Goal: Find specific page/section: Find specific page/section

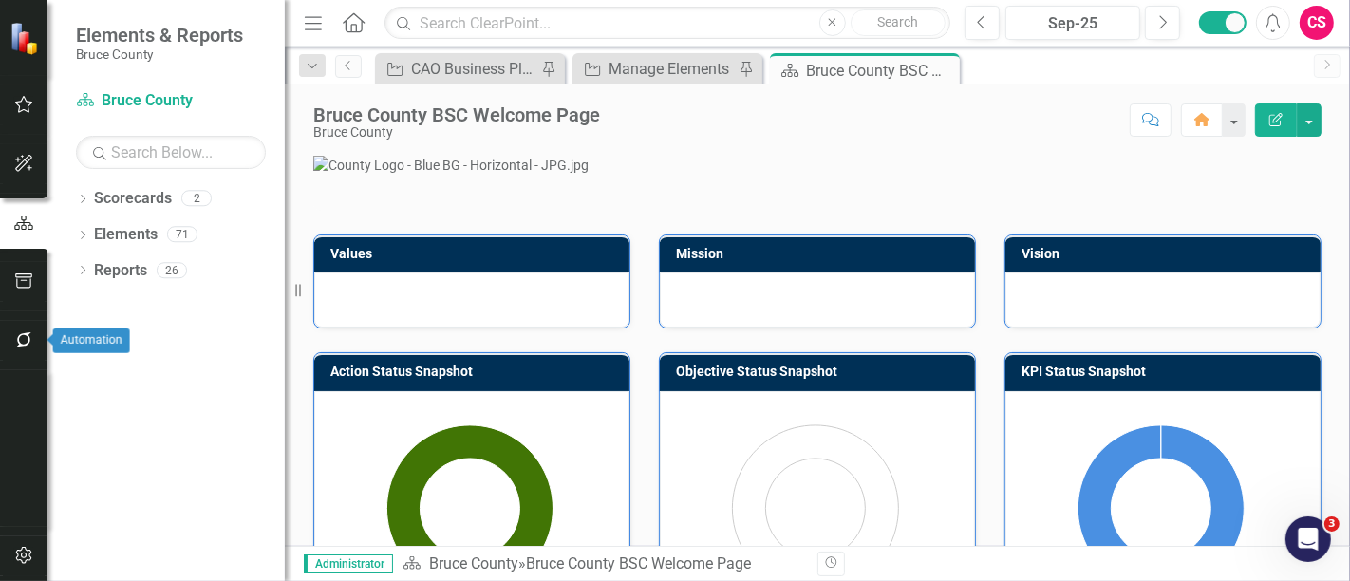
click at [18, 340] on icon "button" at bounding box center [23, 339] width 15 height 15
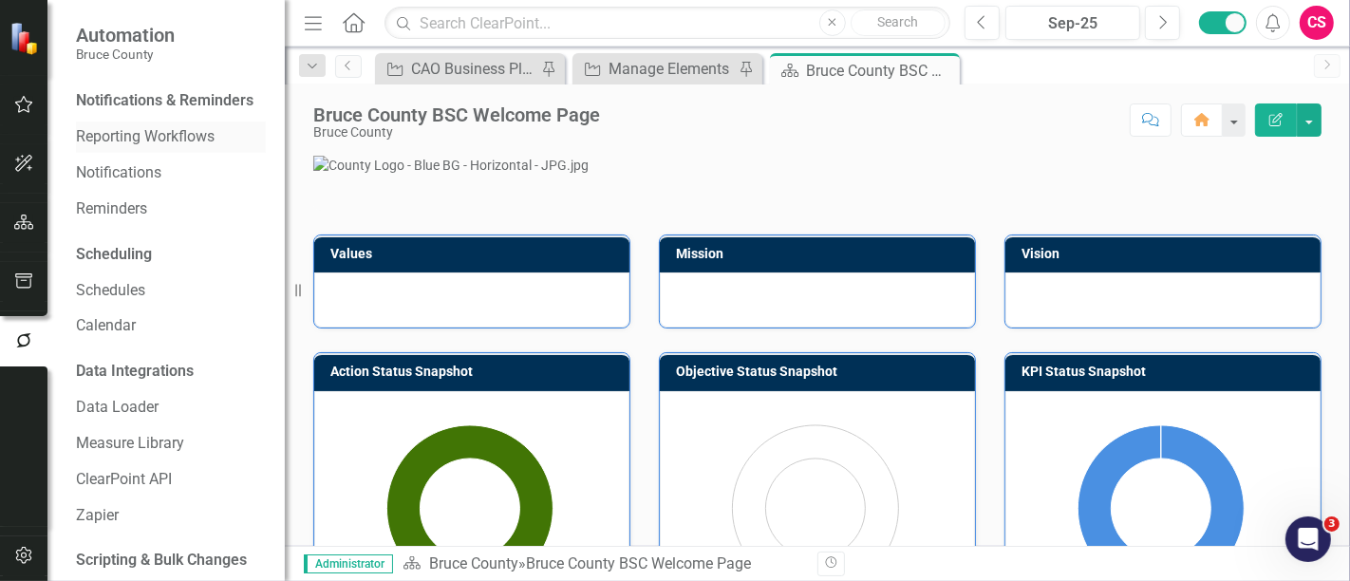
click at [116, 148] on link "Reporting Workflows" at bounding box center [171, 137] width 190 height 22
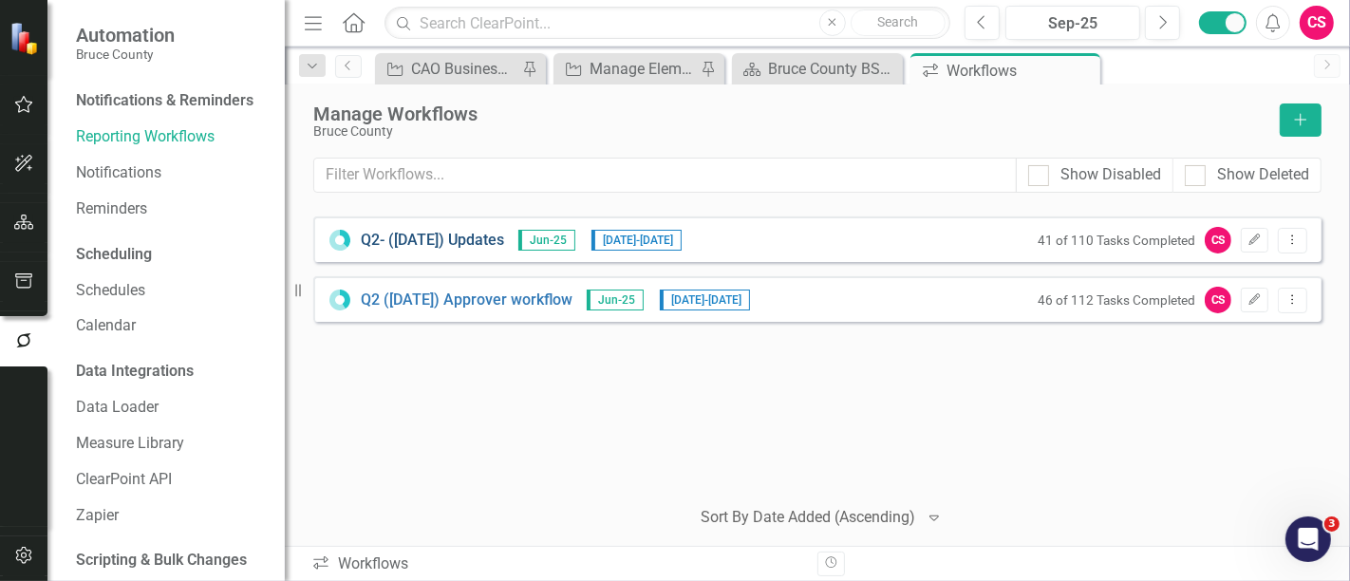
click at [425, 240] on link "Q2- ([DATE]) Updates" at bounding box center [432, 241] width 143 height 22
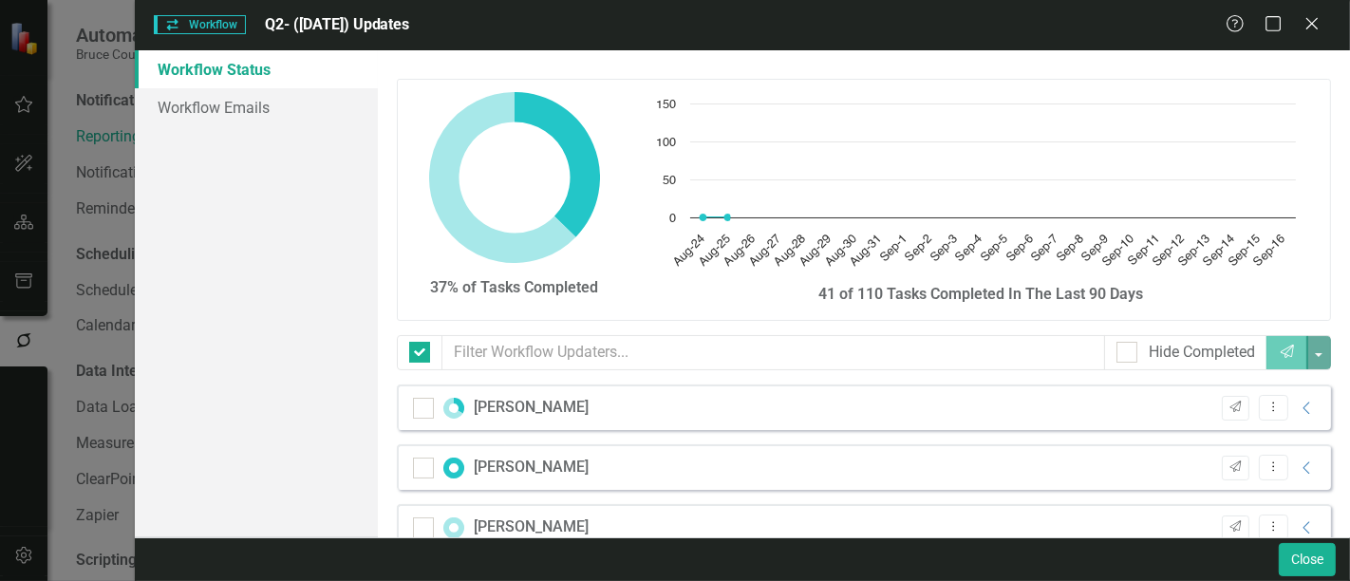
checkbox input "false"
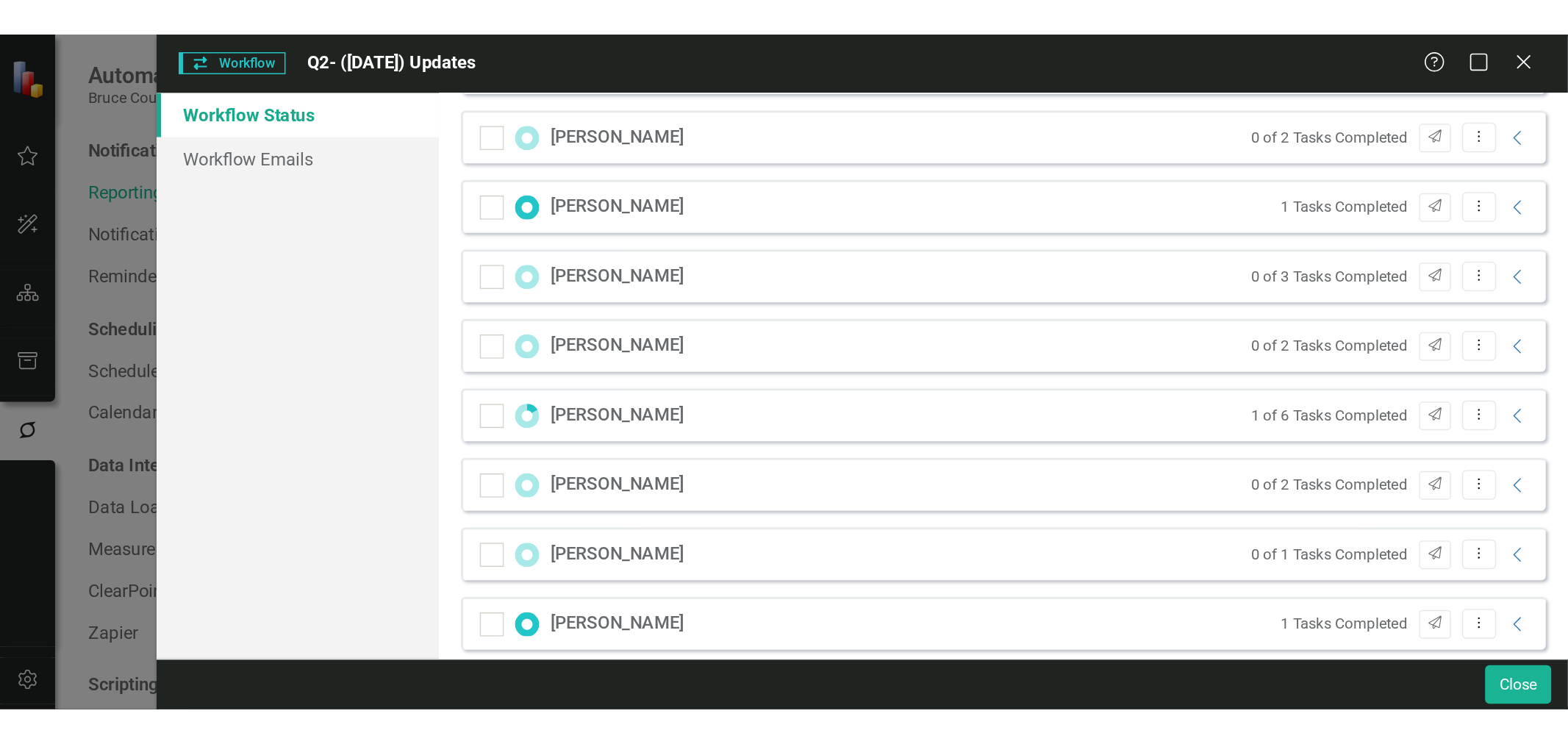
scroll to position [735, 0]
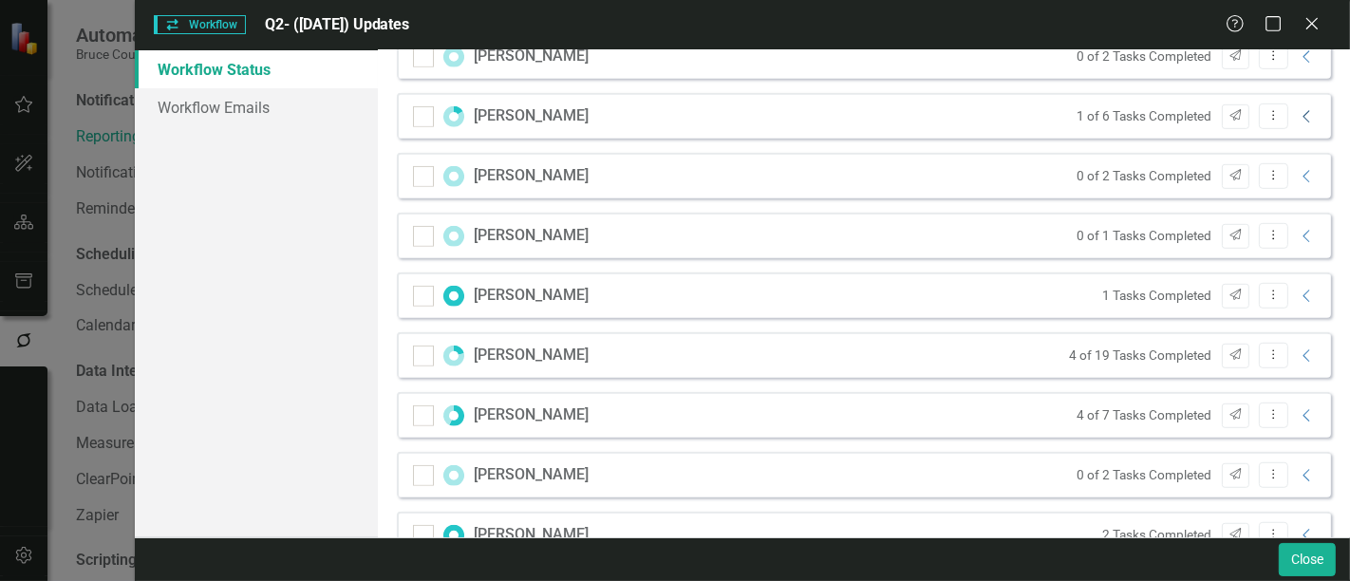
click at [1298, 109] on icon "Collapse" at bounding box center [1307, 116] width 19 height 15
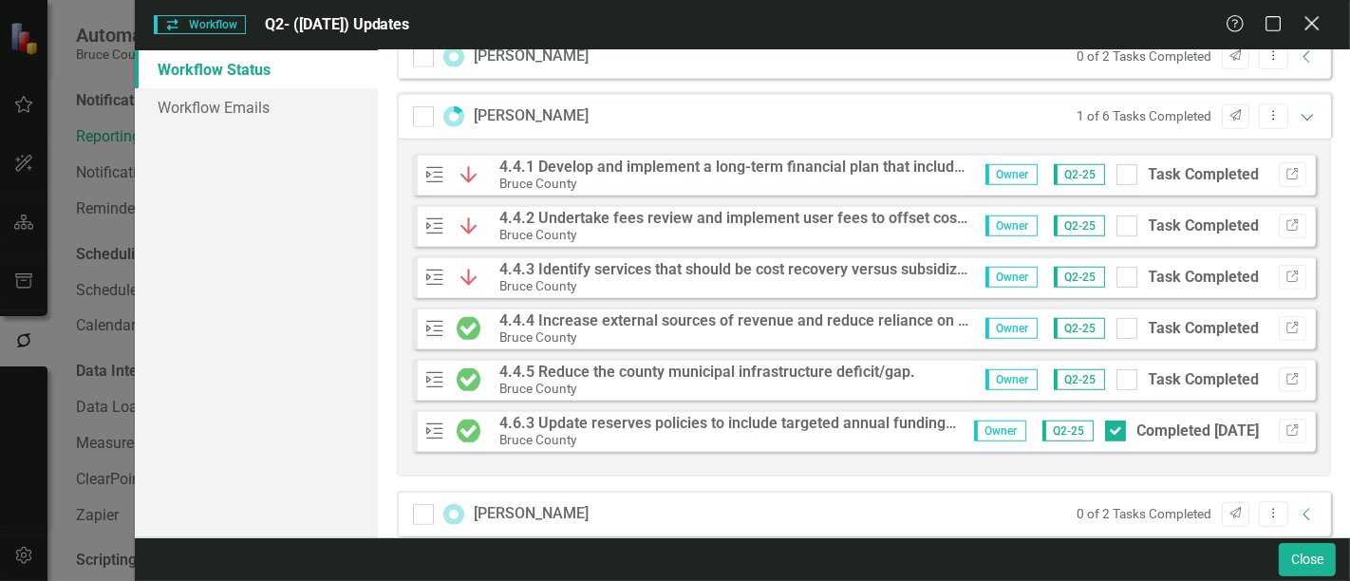
click at [1303, 30] on icon "Close" at bounding box center [1312, 23] width 24 height 18
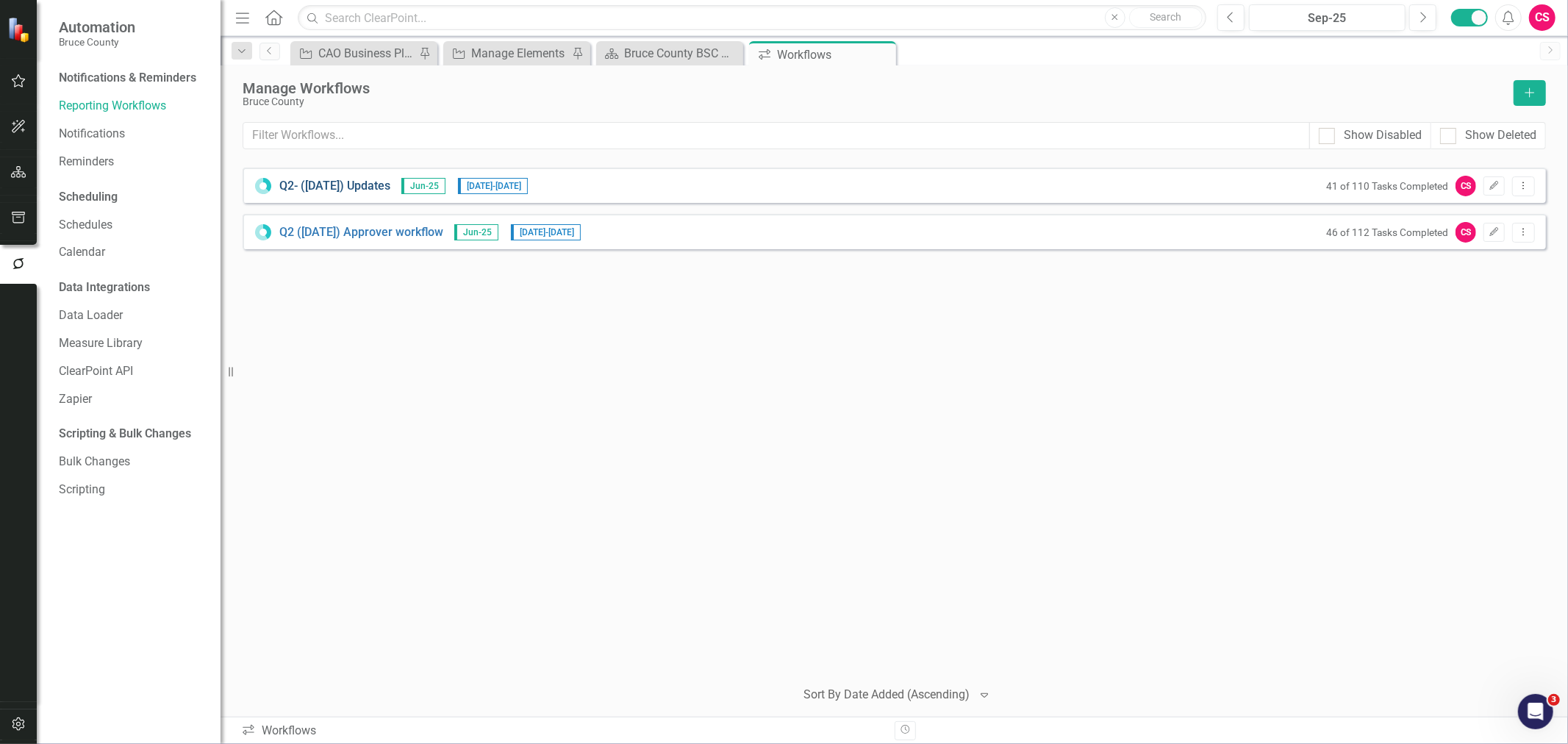
click at [354, 180] on link "Q2- ([DATE]) Updates" at bounding box center [334, 187] width 111 height 17
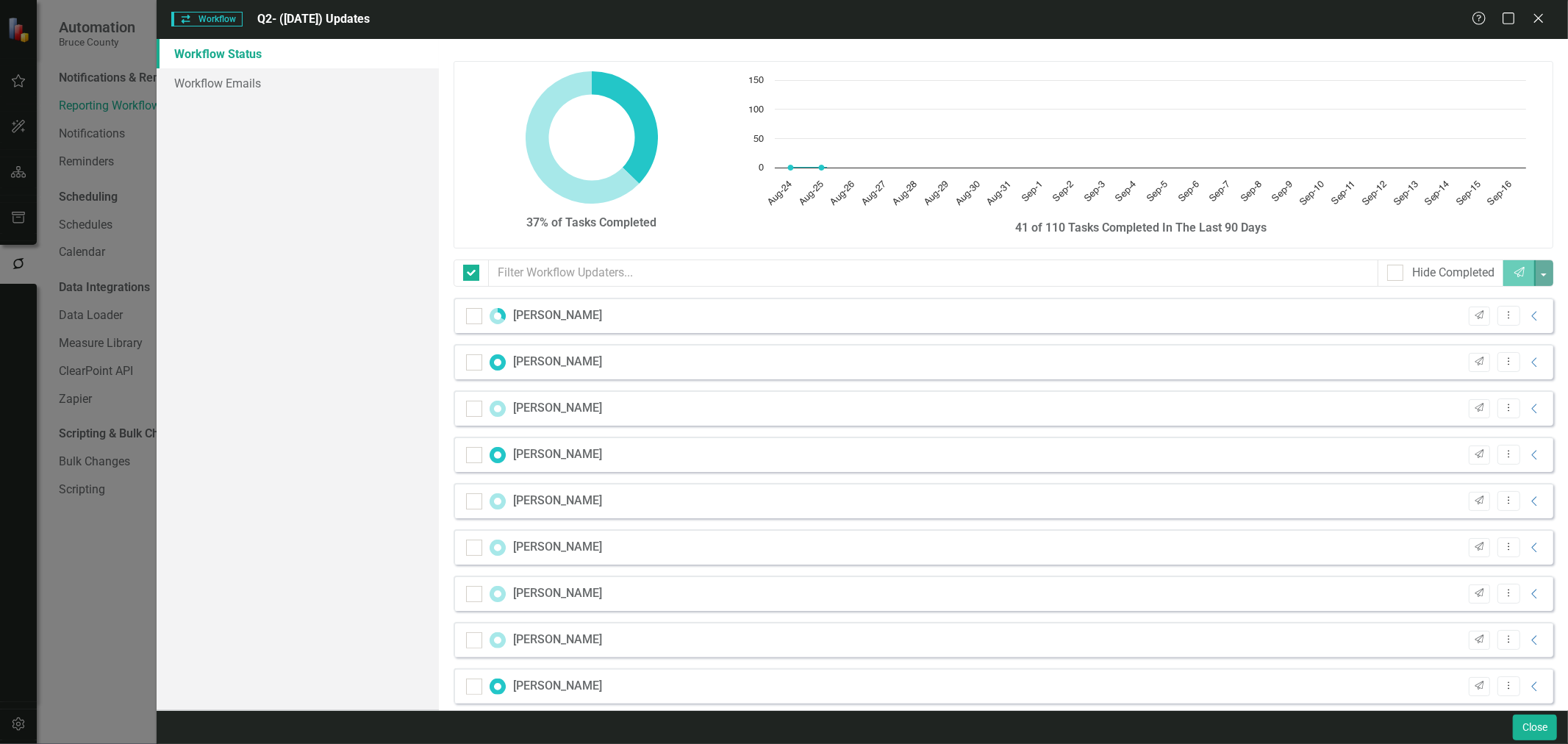
checkbox input "false"
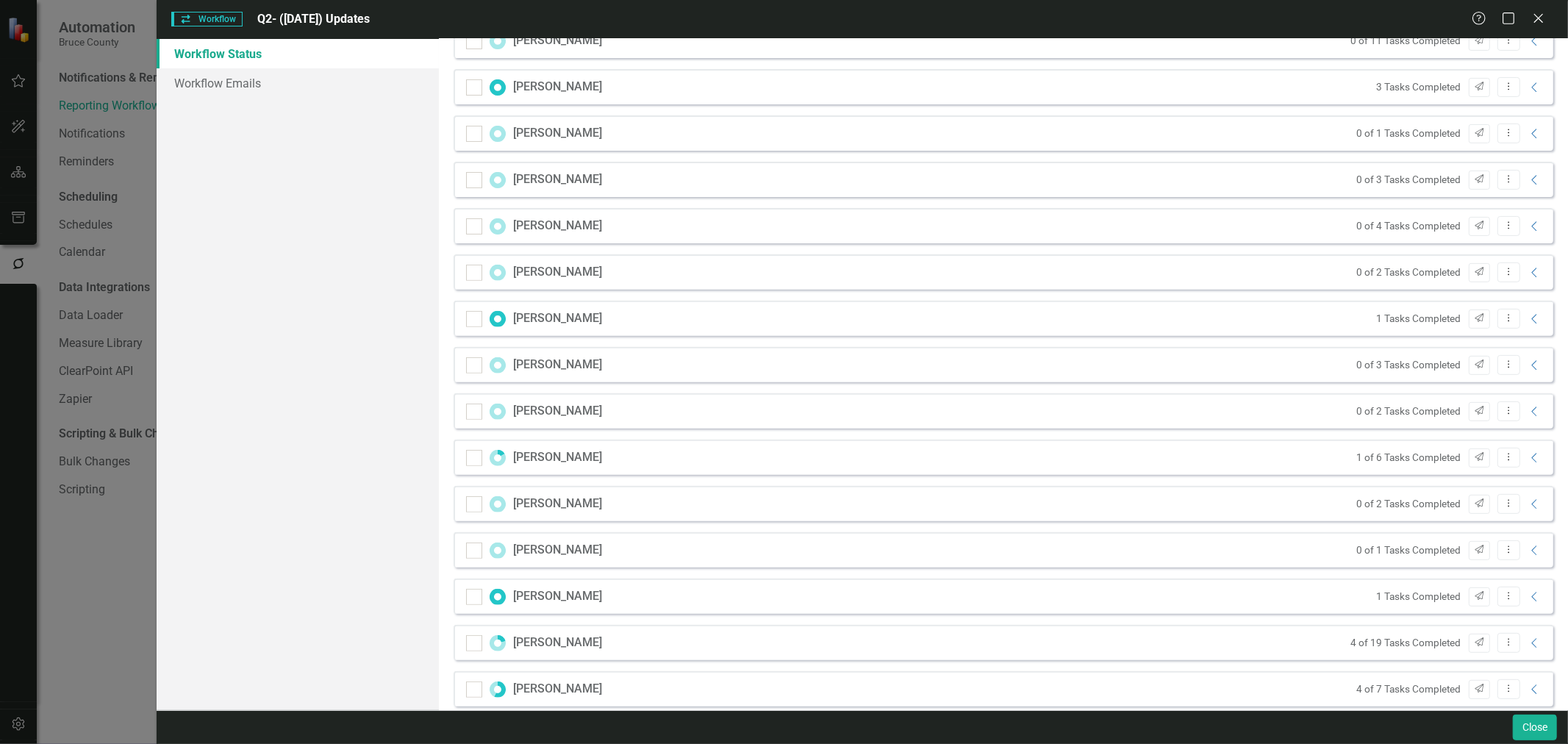
scroll to position [408, 0]
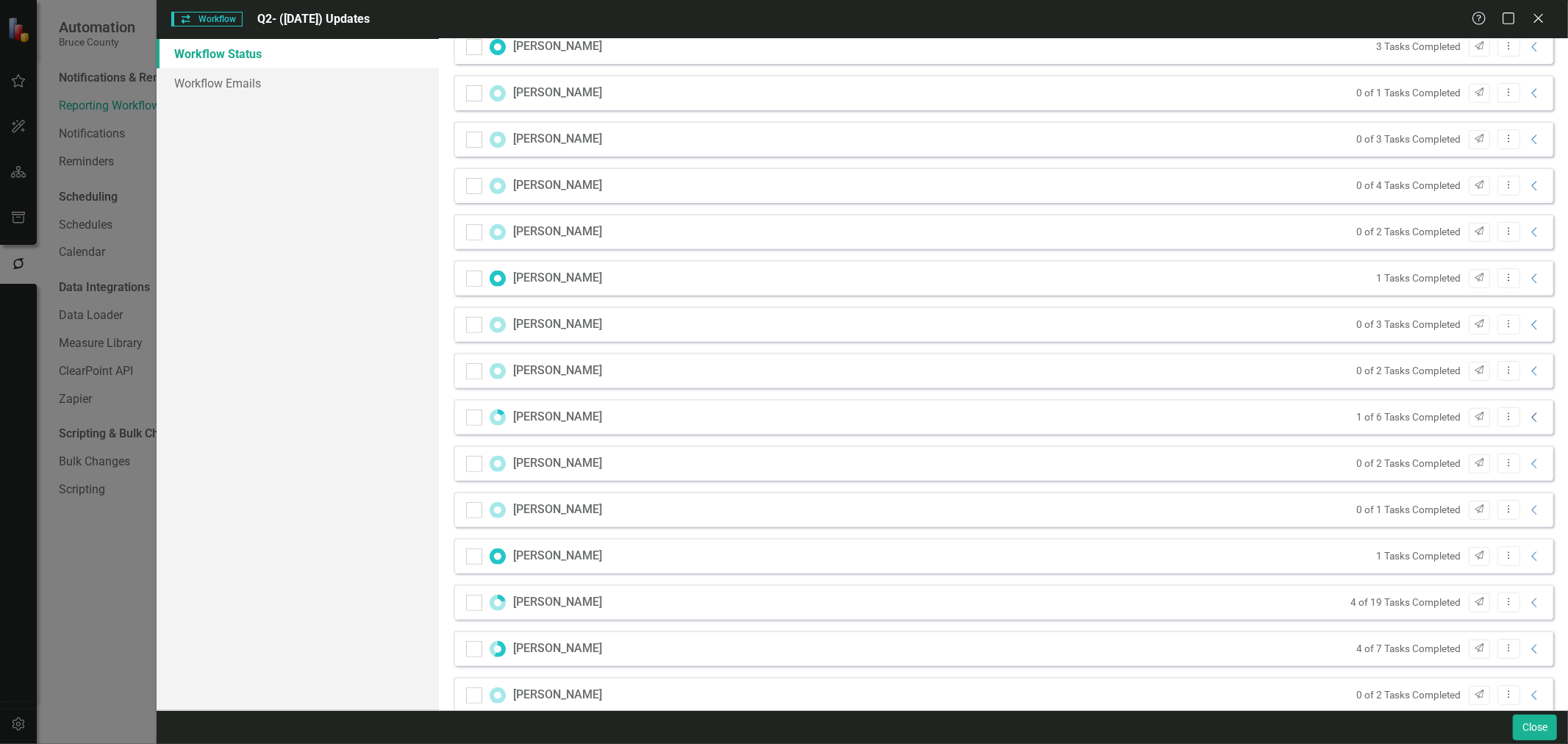
click at [1045, 421] on icon "Collapse" at bounding box center [1534, 417] width 15 height 12
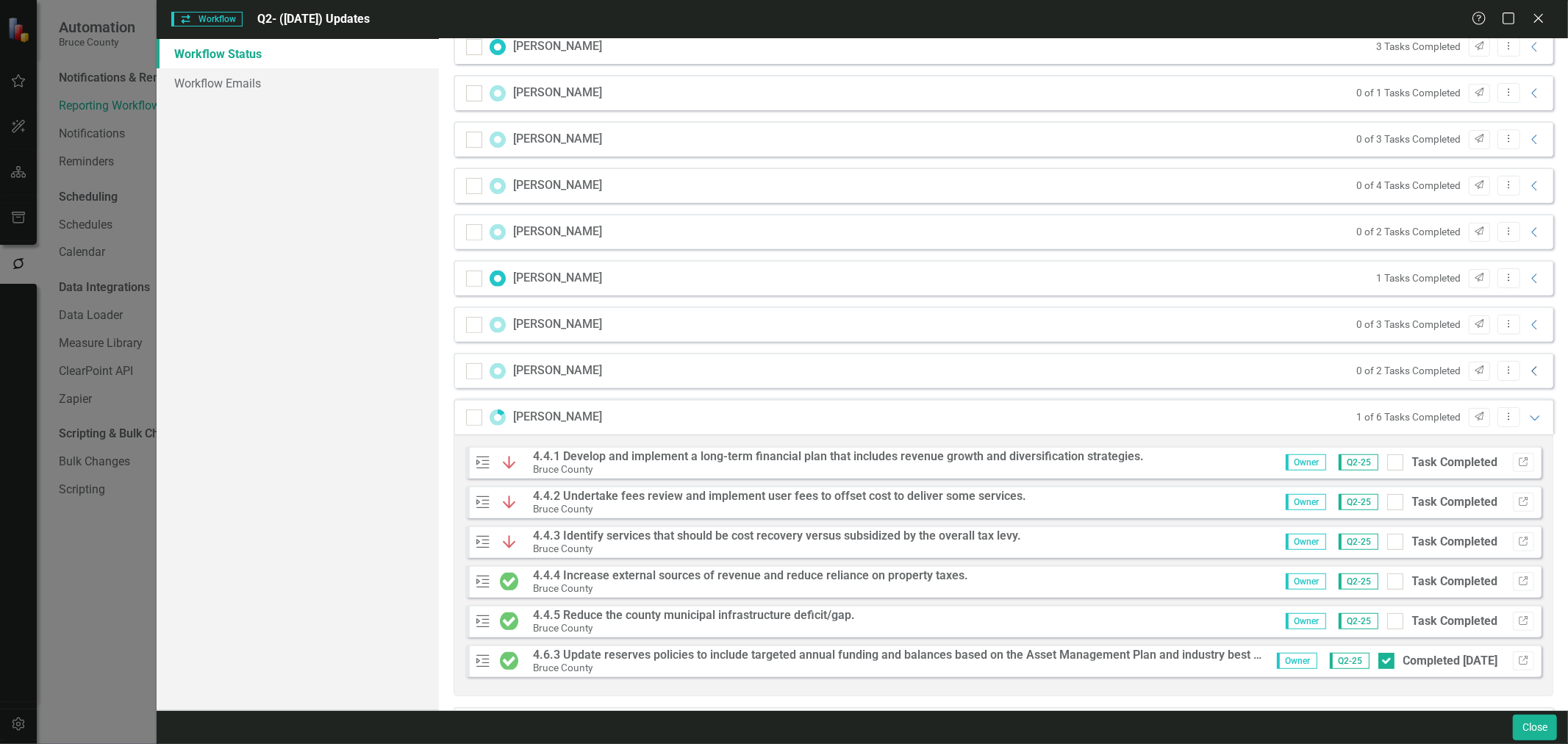
click at [1045, 366] on icon at bounding box center [1533, 371] width 5 height 9
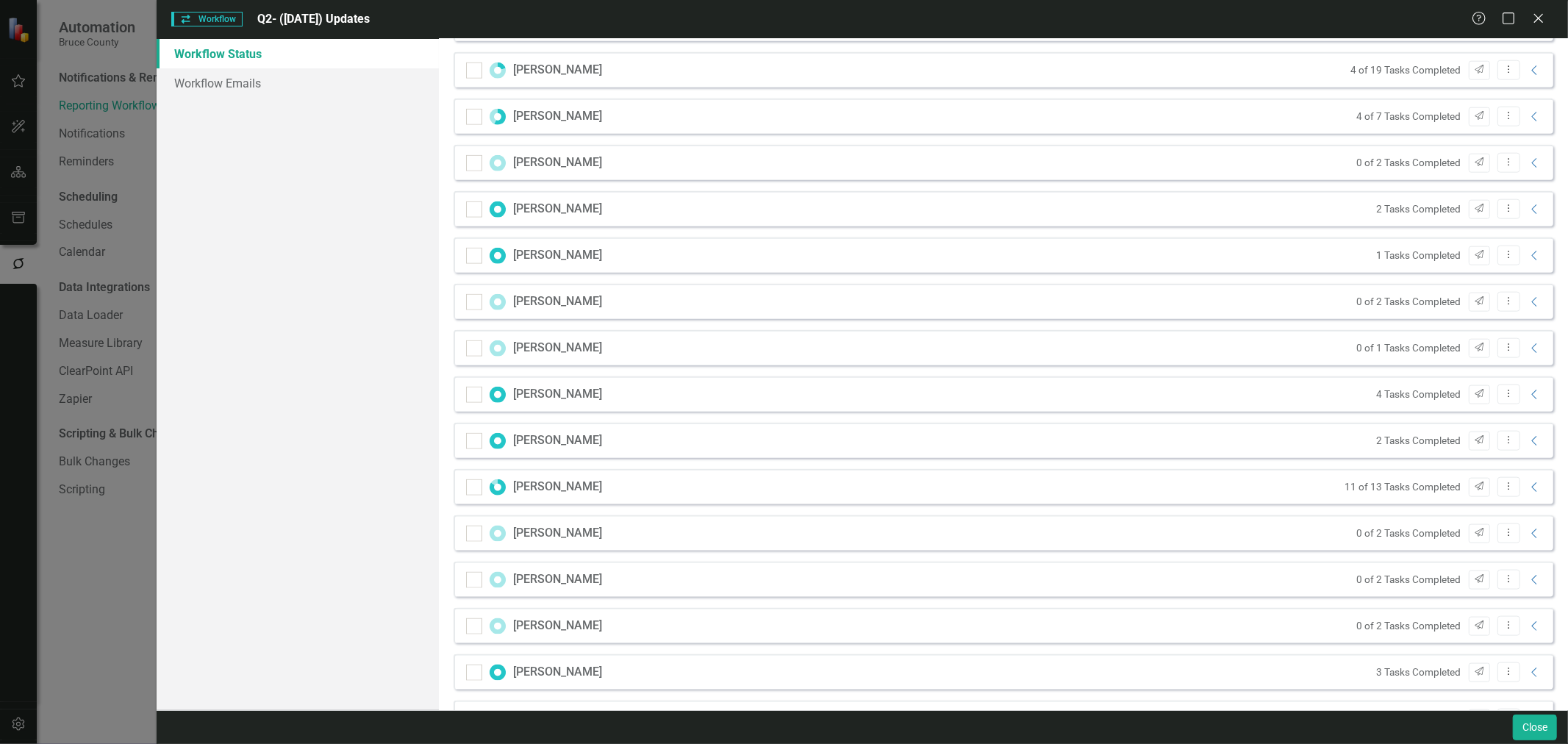
scroll to position [1353, 0]
click at [1045, 21] on icon "Close" at bounding box center [1538, 18] width 19 height 14
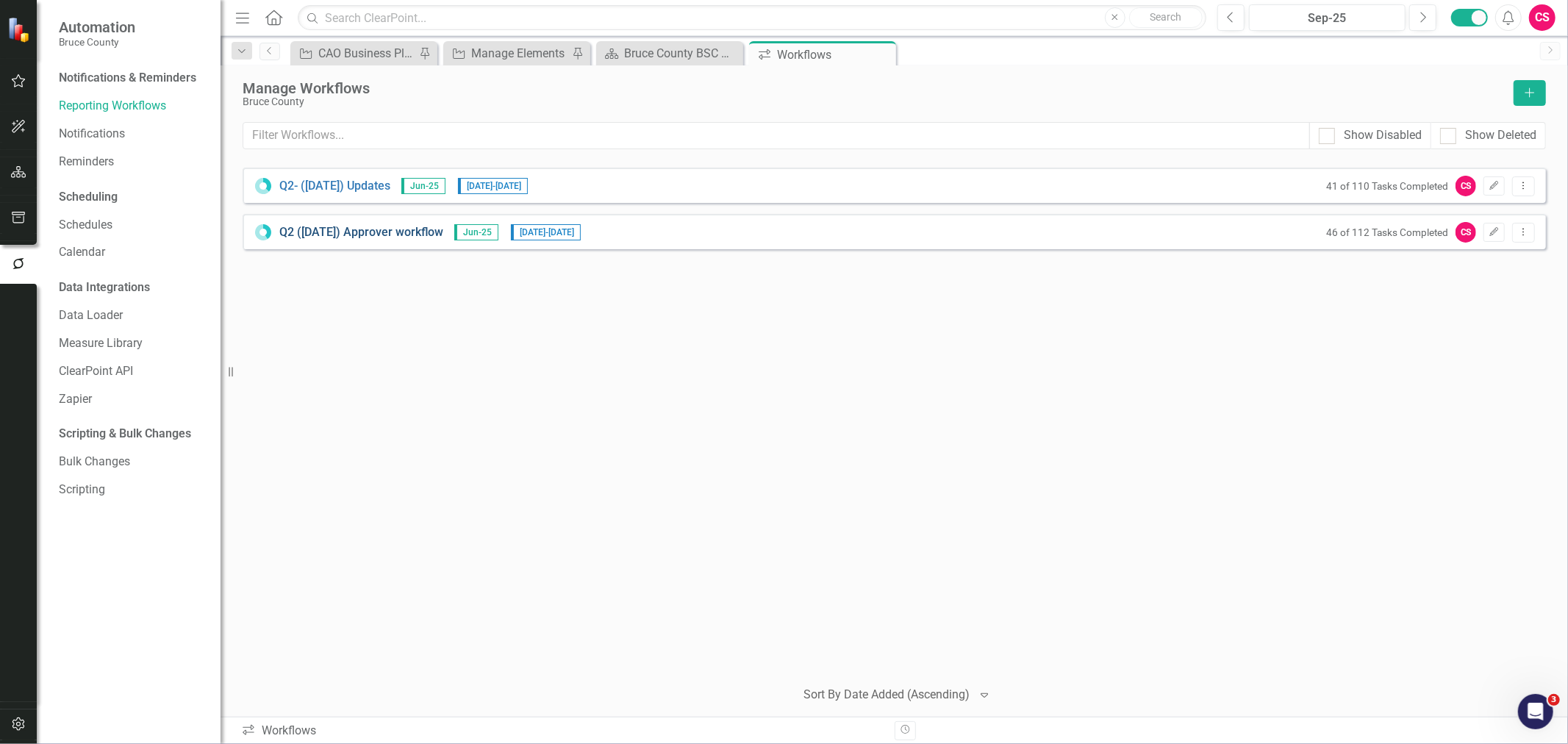
click at [358, 235] on link "Q2 ([DATE]) Approver workflow" at bounding box center [361, 233] width 164 height 17
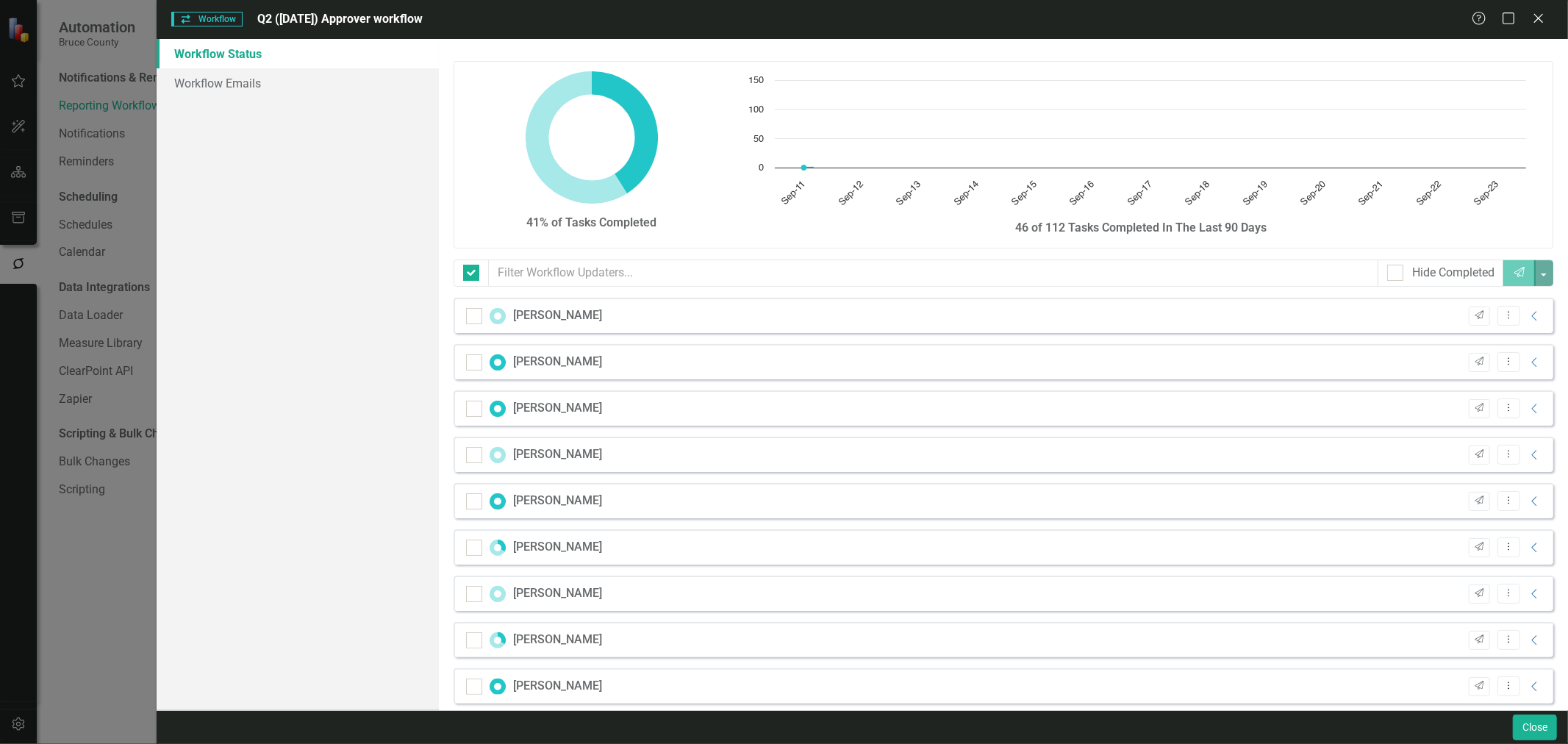
checkbox input "false"
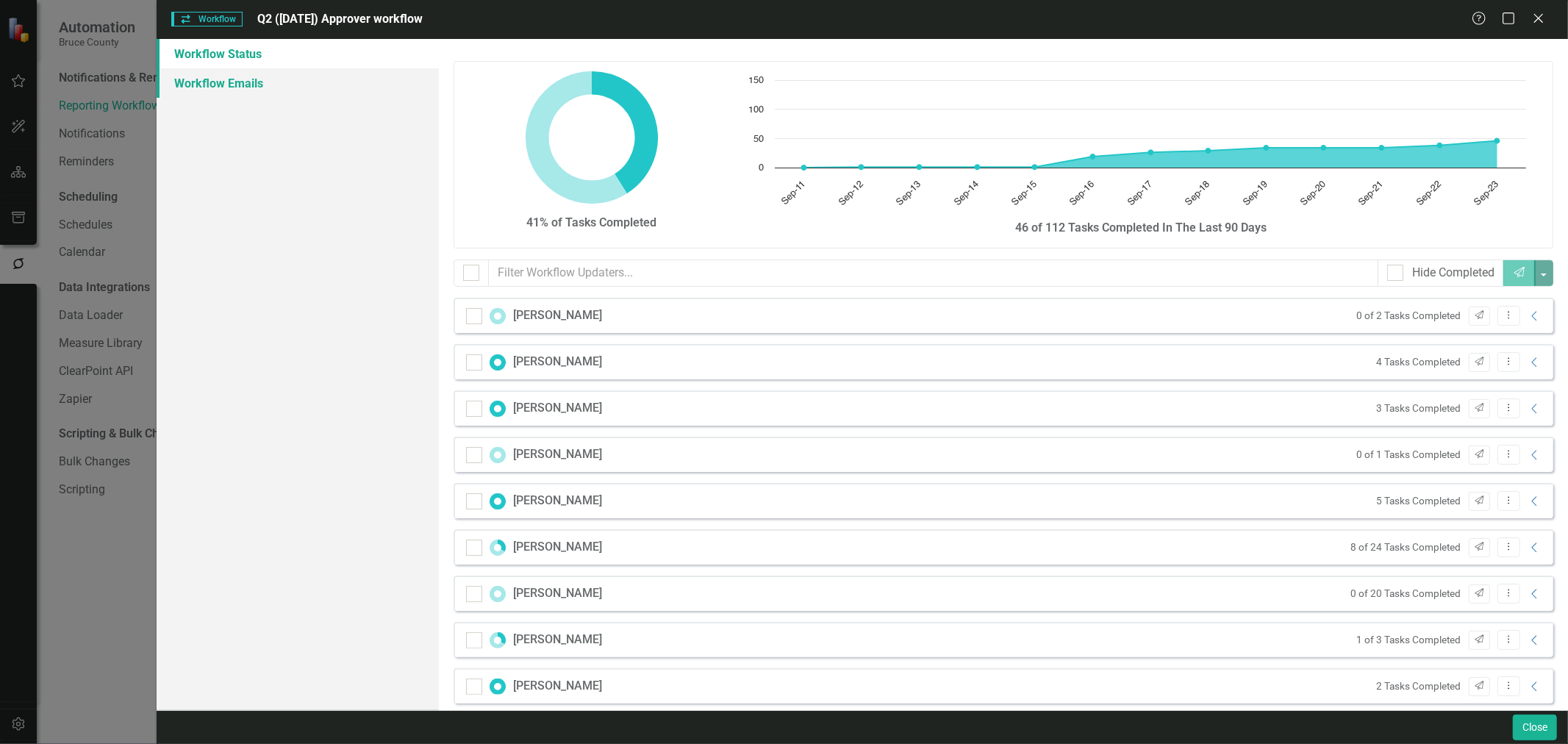
click at [228, 84] on link "Workflow Emails" at bounding box center [297, 83] width 282 height 29
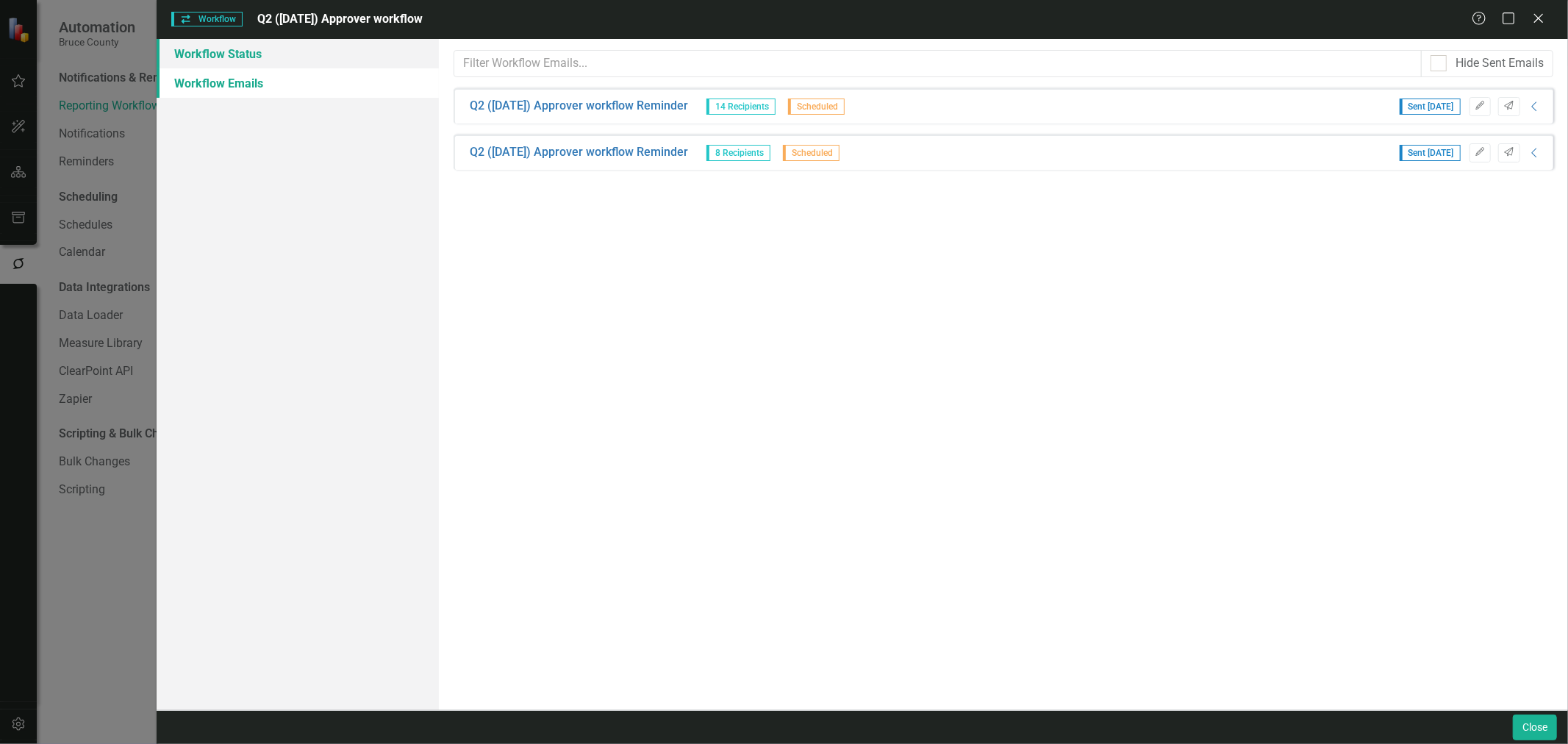
click at [231, 60] on link "Workflow Status" at bounding box center [297, 53] width 282 height 29
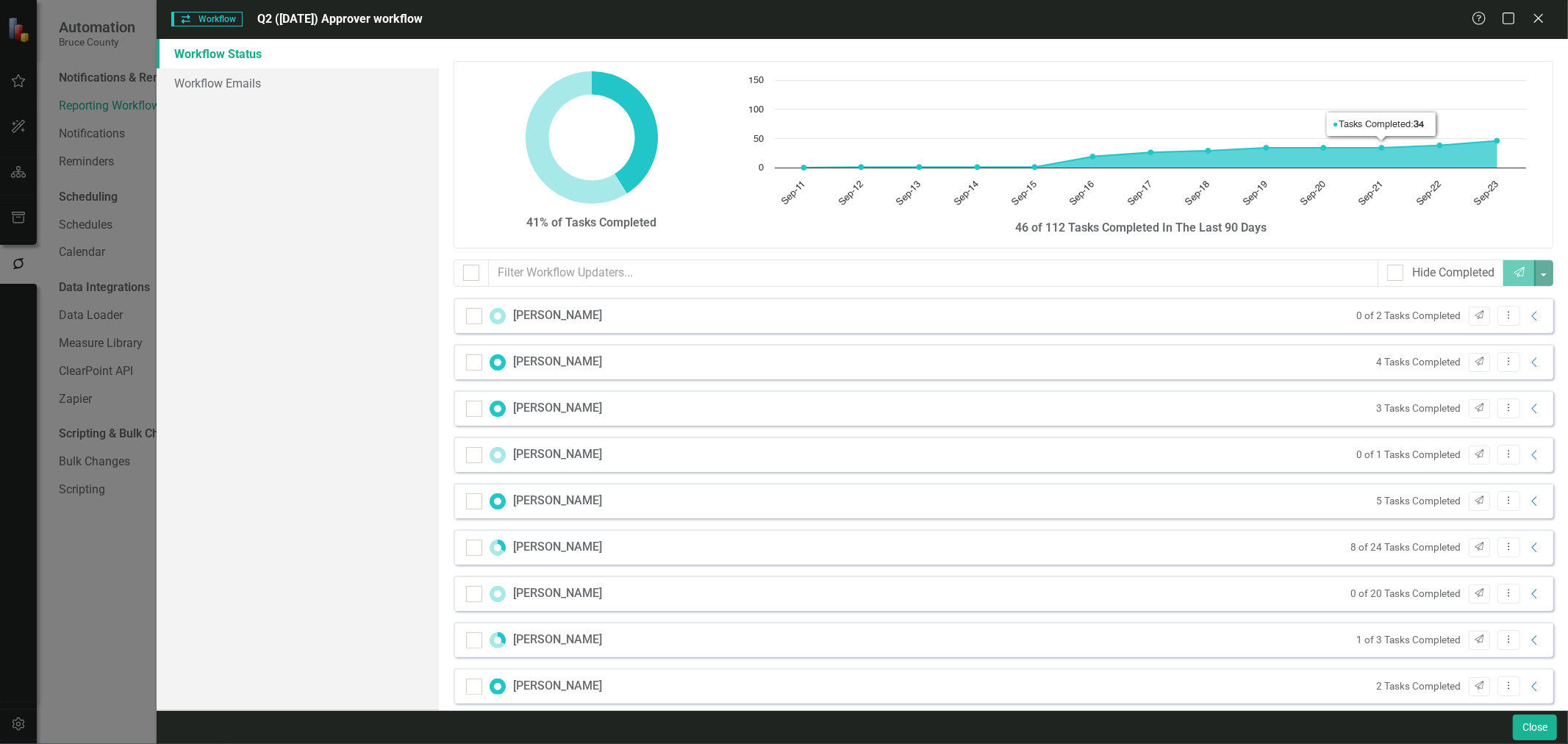
click at [1045, 12] on div "Help Maximize Close" at bounding box center [1512, 19] width 81 height 17
click at [1045, 19] on div "Help Maximize Close" at bounding box center [1512, 19] width 81 height 17
click at [1045, 19] on icon "Close" at bounding box center [1538, 18] width 19 height 14
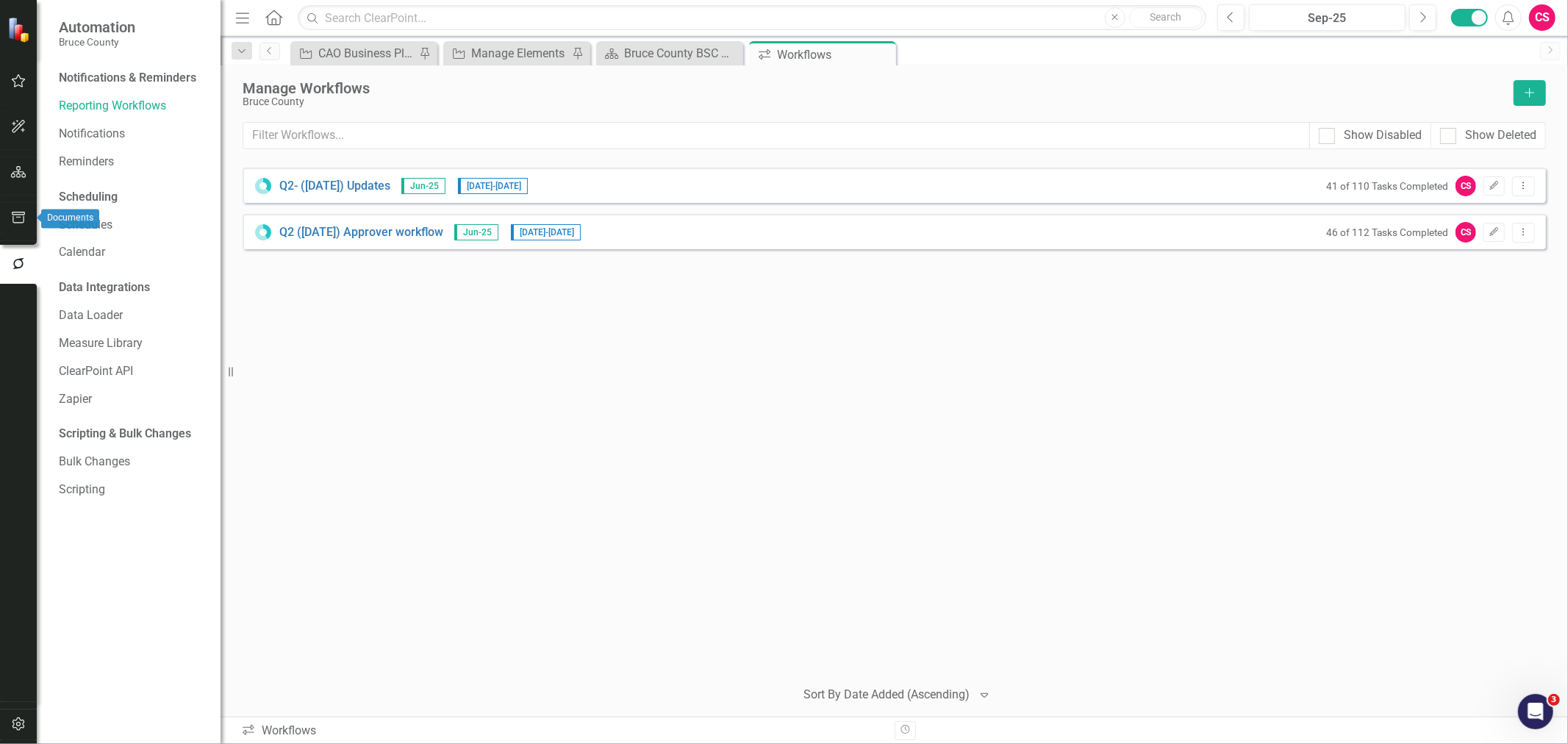
click at [22, 213] on icon "button" at bounding box center [19, 218] width 15 height 12
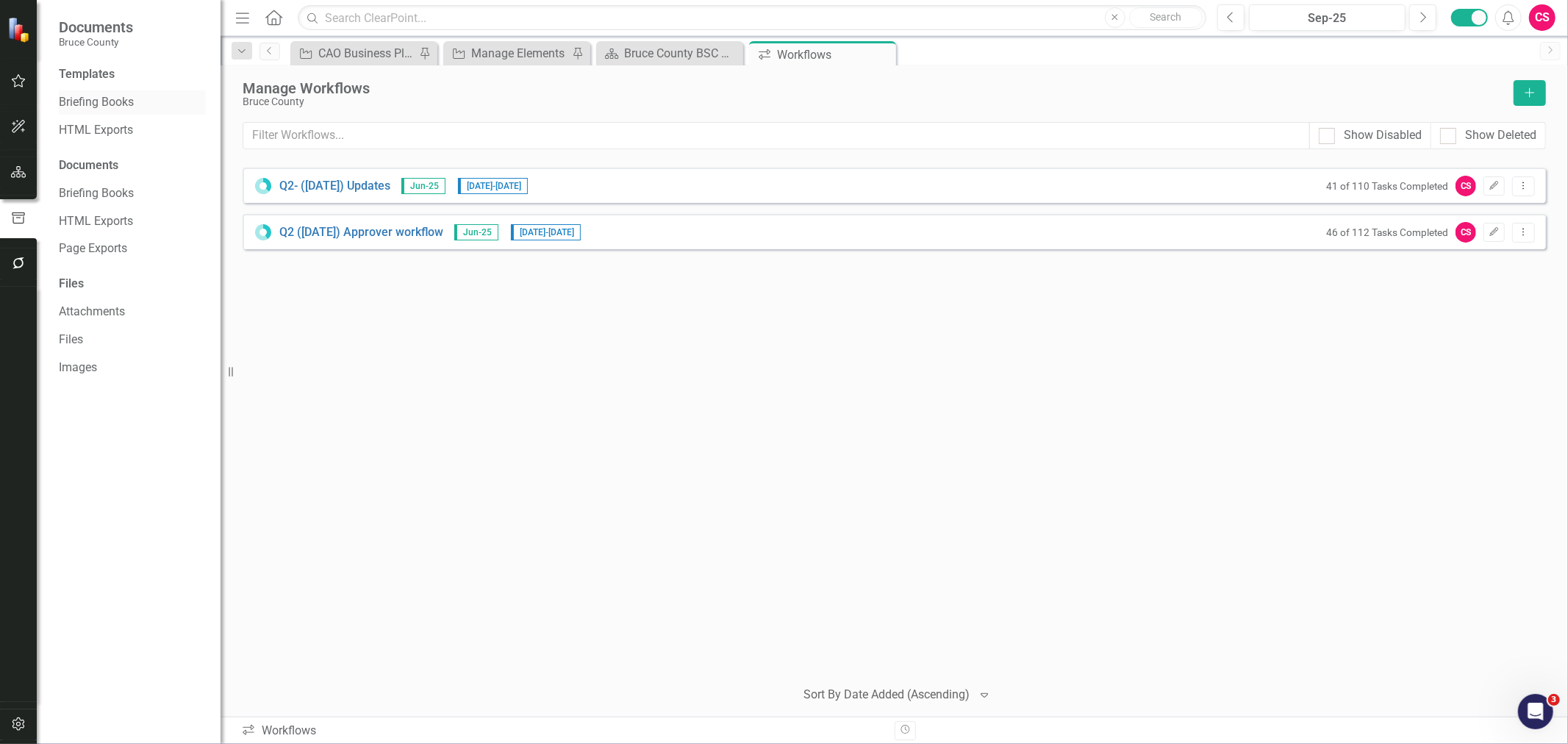
click at [125, 100] on link "Briefing Books" at bounding box center [132, 103] width 147 height 17
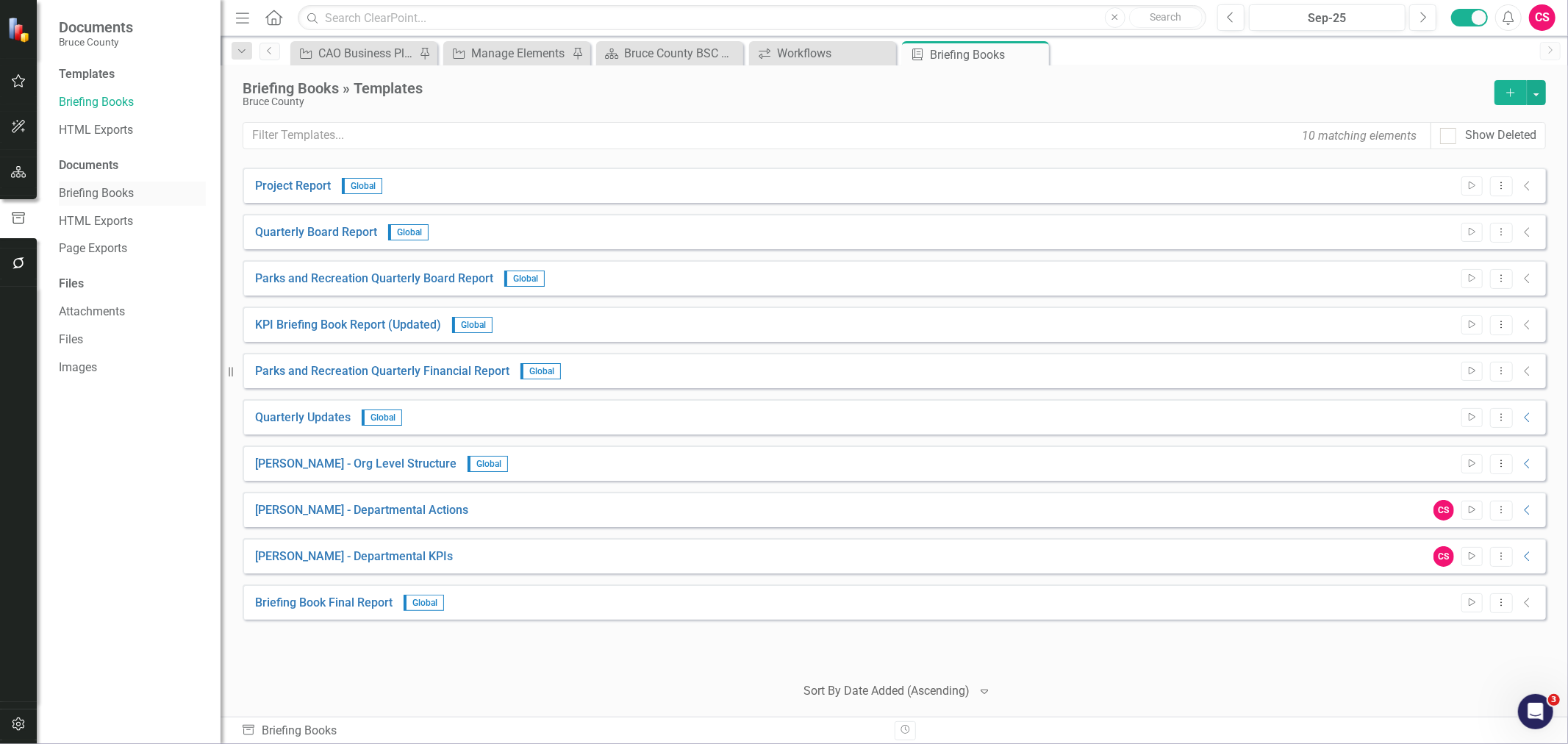
click at [100, 191] on link "Briefing Books" at bounding box center [132, 194] width 147 height 17
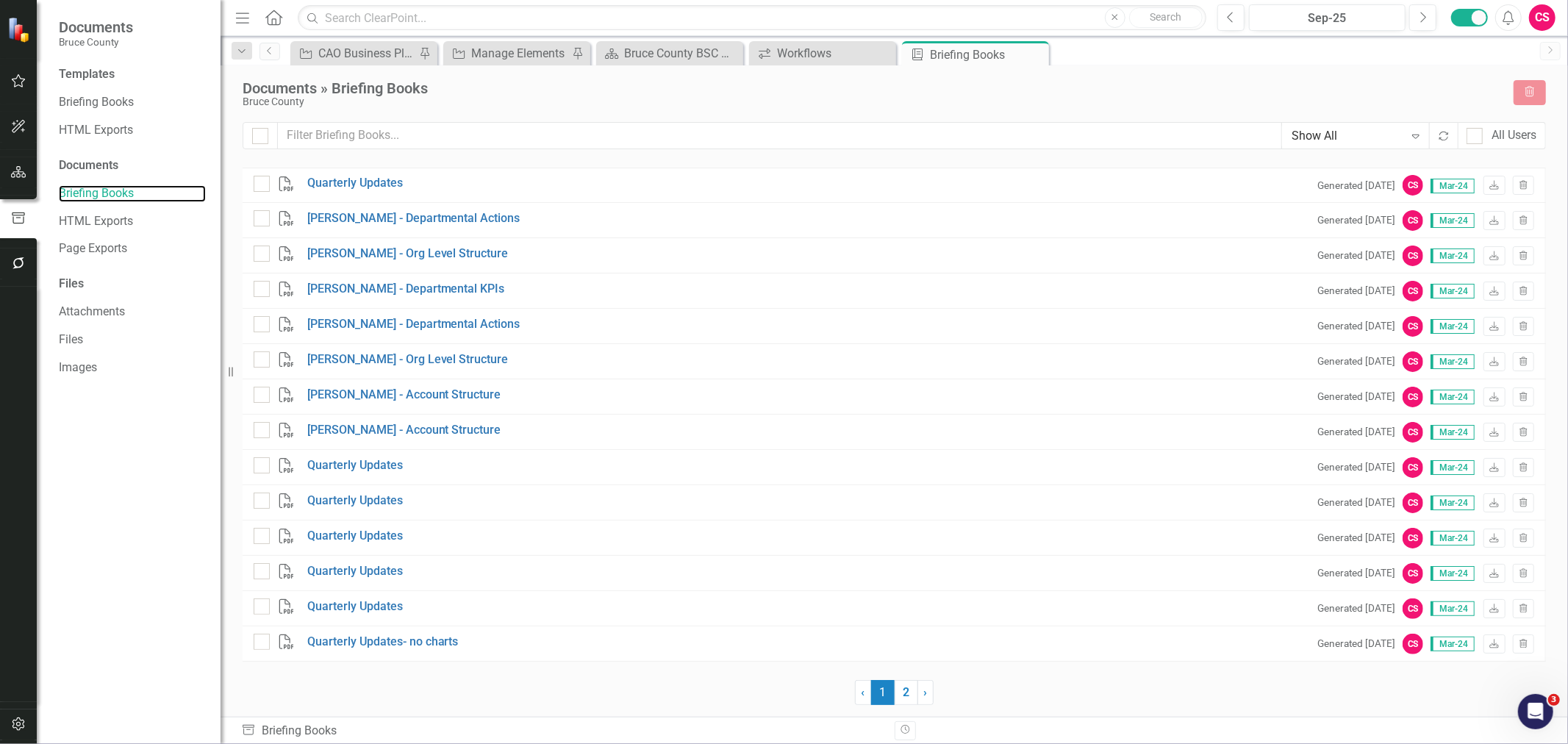
checkbox input "false"
click at [338, 15] on input "text" at bounding box center [752, 18] width 909 height 26
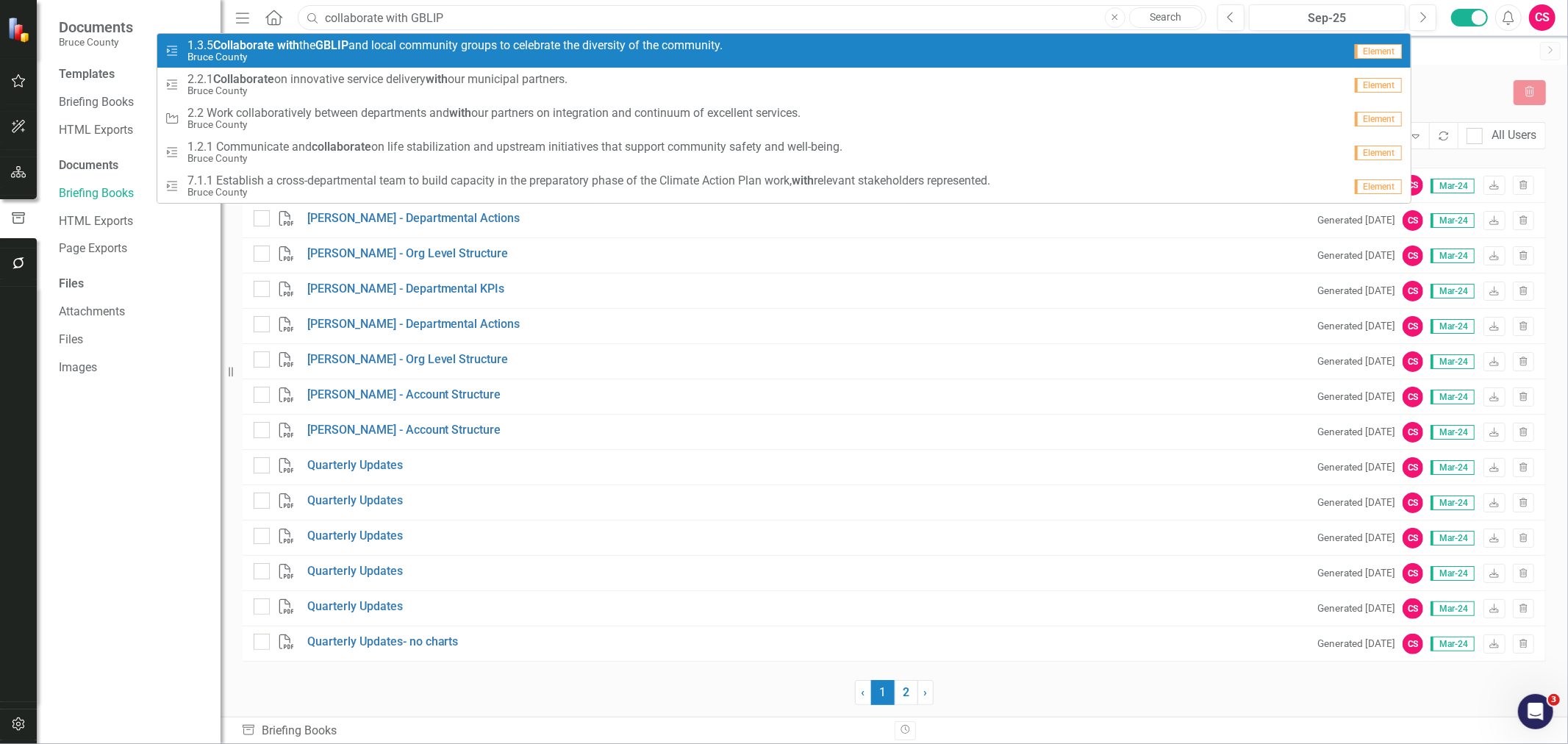
type input "collaborate with GBLIP"
click at [358, 46] on span "1.3.5 Collaborate with the GBLIP and local community groups to celebrate the di…" at bounding box center [454, 45] width 535 height 13
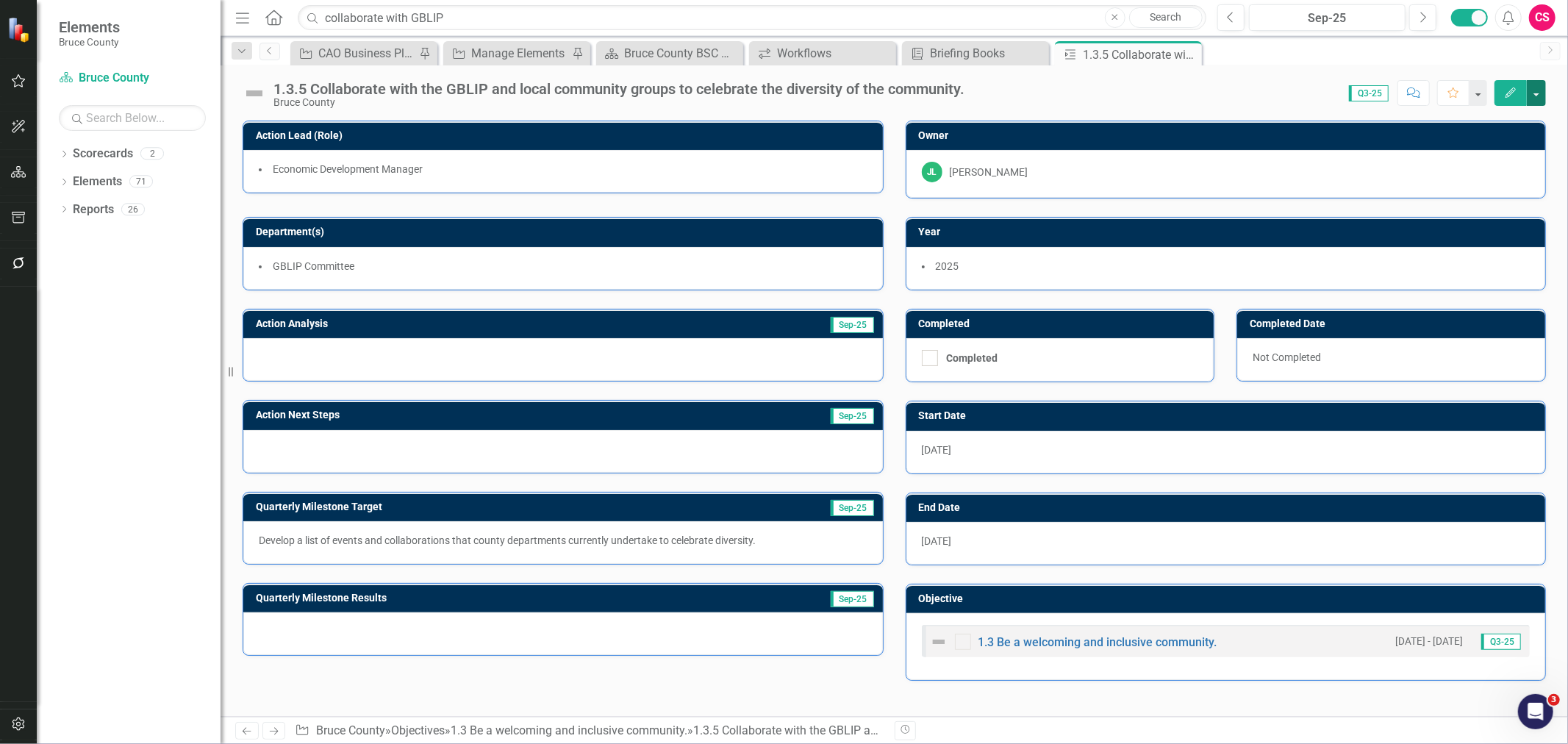
click at [1045, 100] on button "button" at bounding box center [1536, 93] width 19 height 26
click at [1045, 139] on link "Edit Report Edit Layout" at bounding box center [1485, 147] width 119 height 27
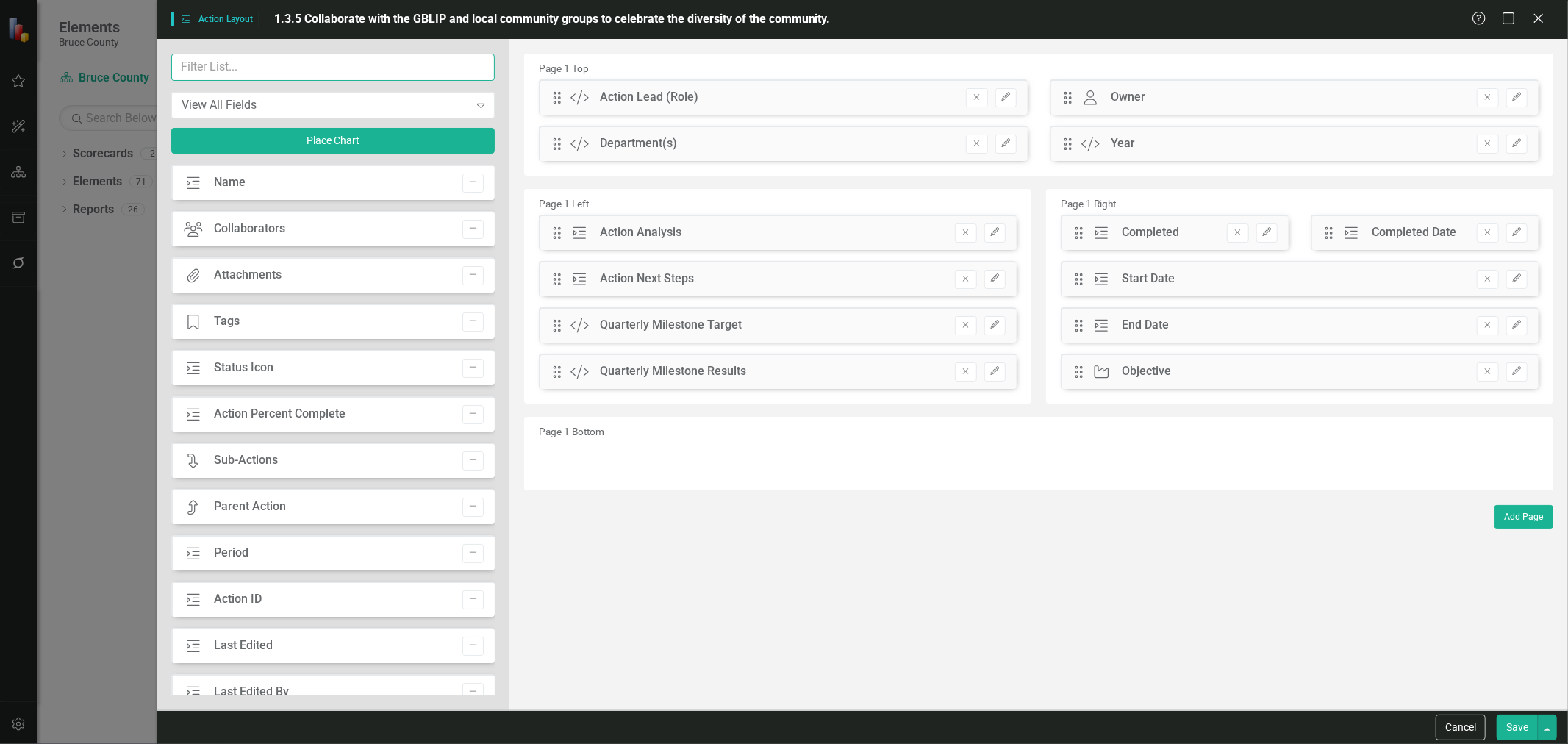
click at [302, 61] on input "text" at bounding box center [333, 67] width 324 height 27
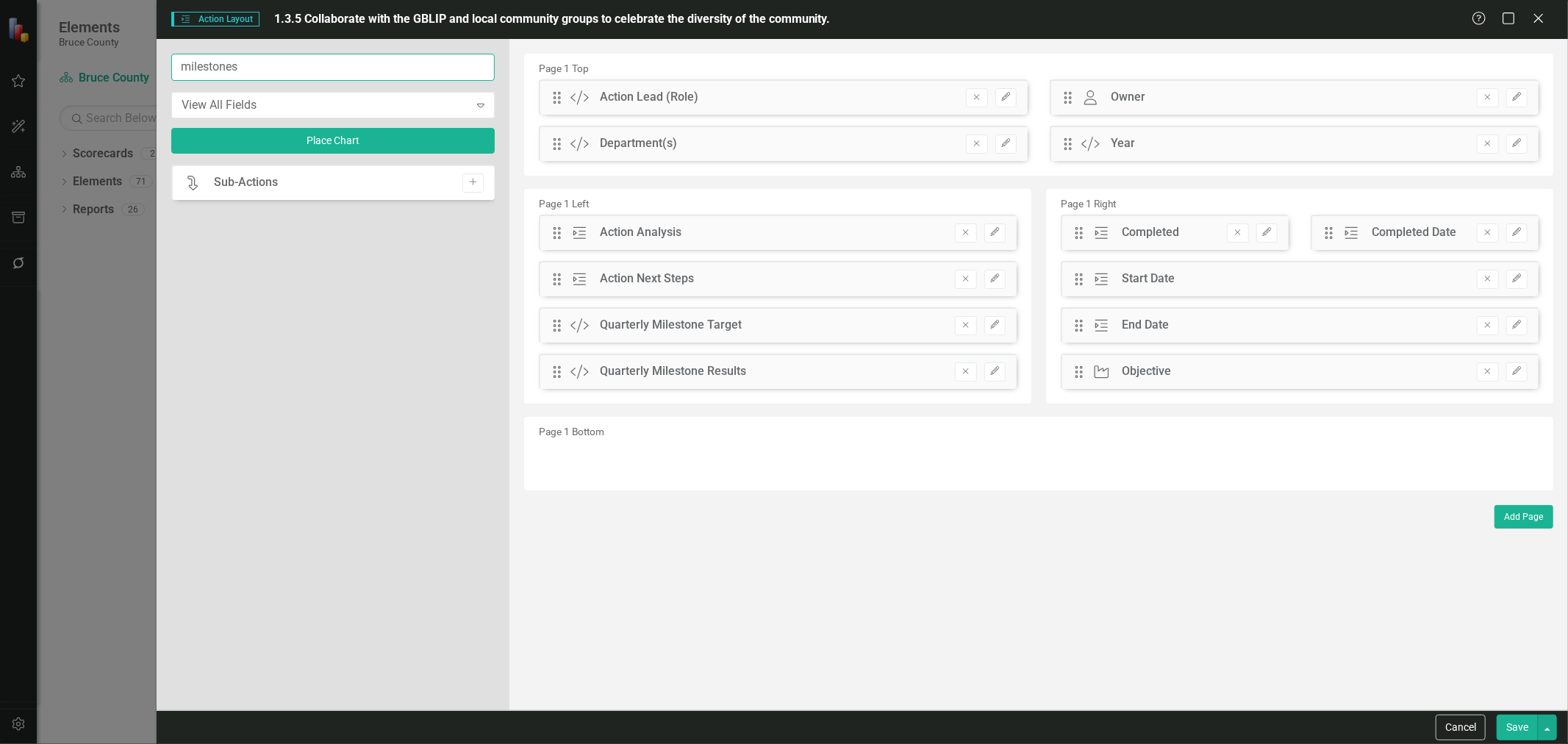
click at [306, 69] on input "milestones" at bounding box center [333, 67] width 324 height 27
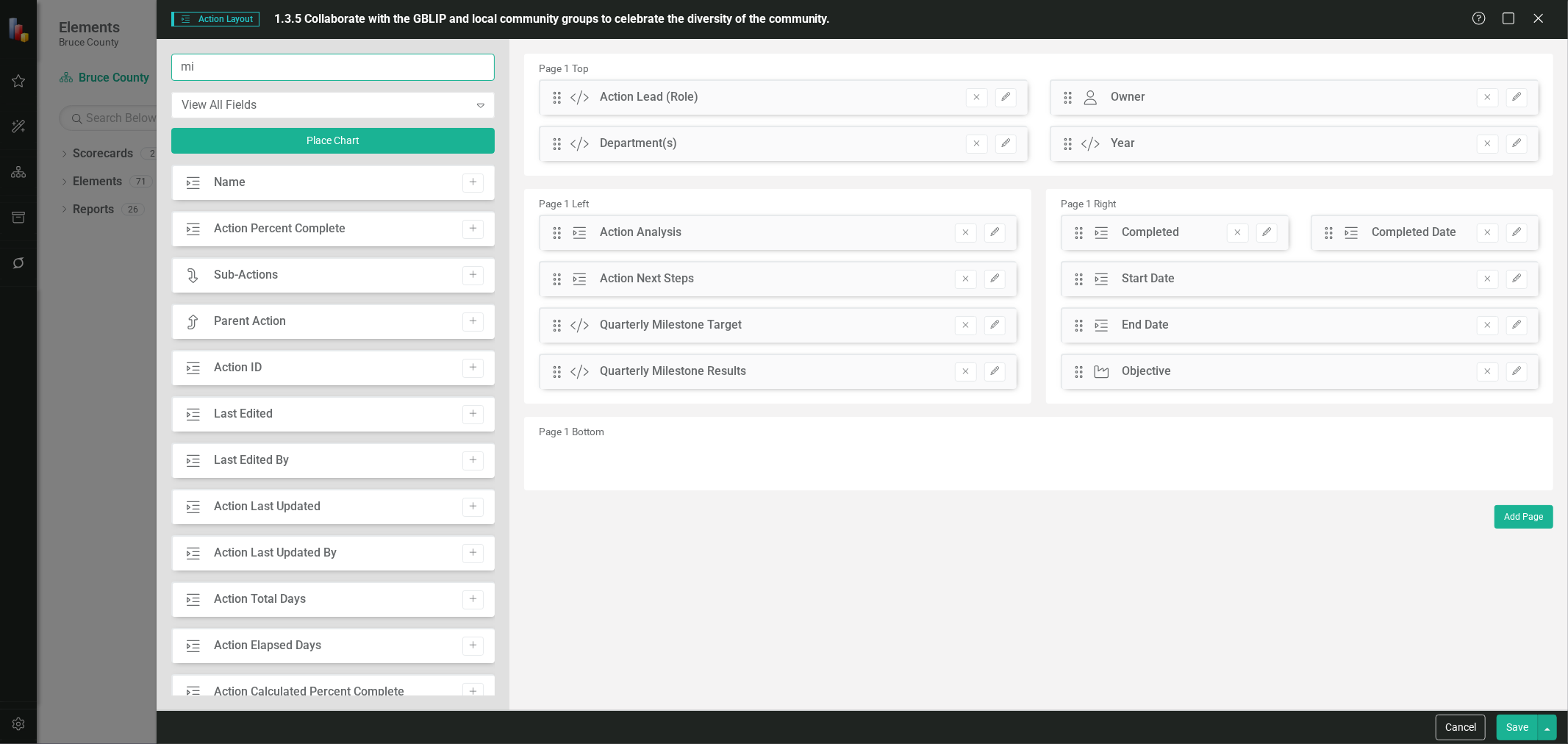
type input "m"
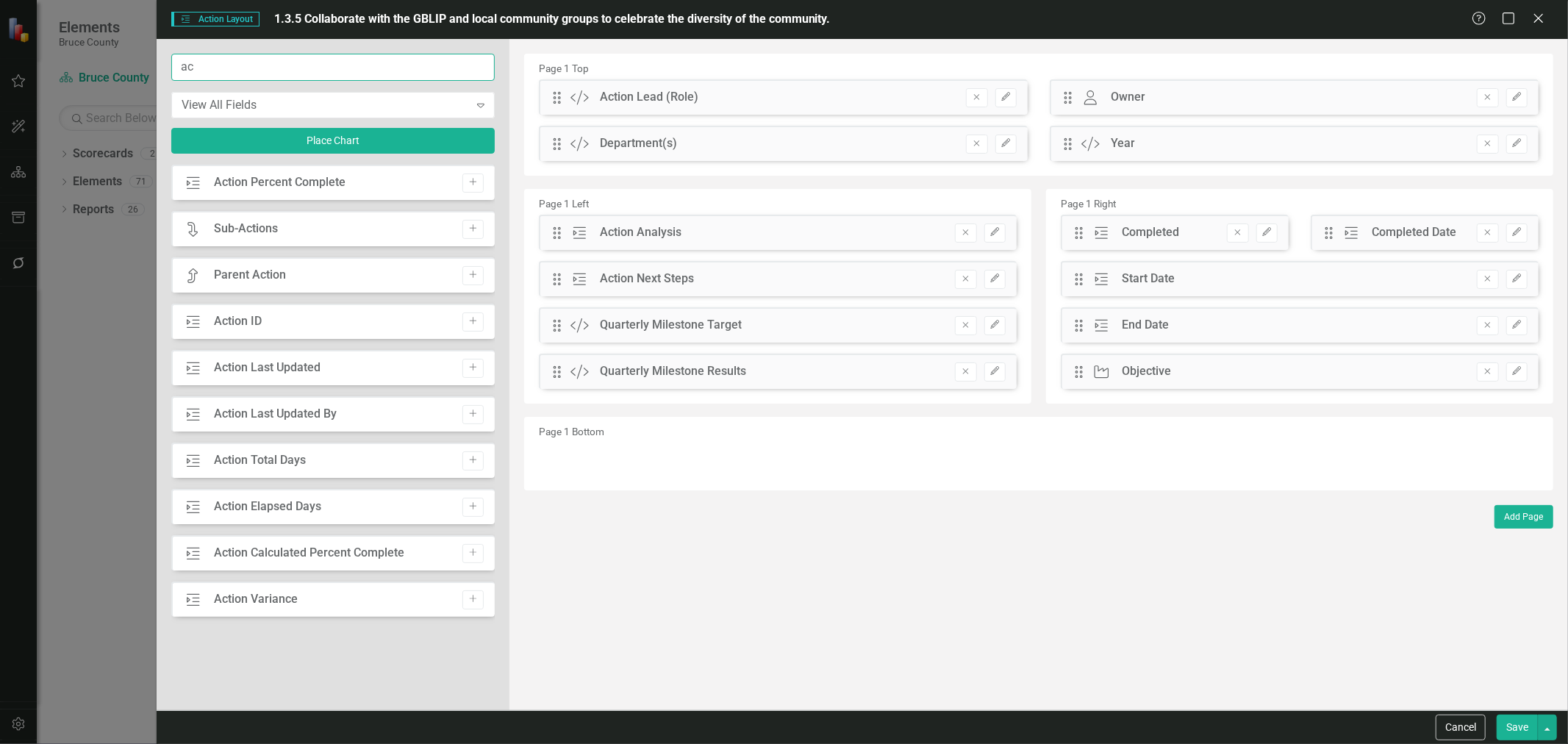
type input "a"
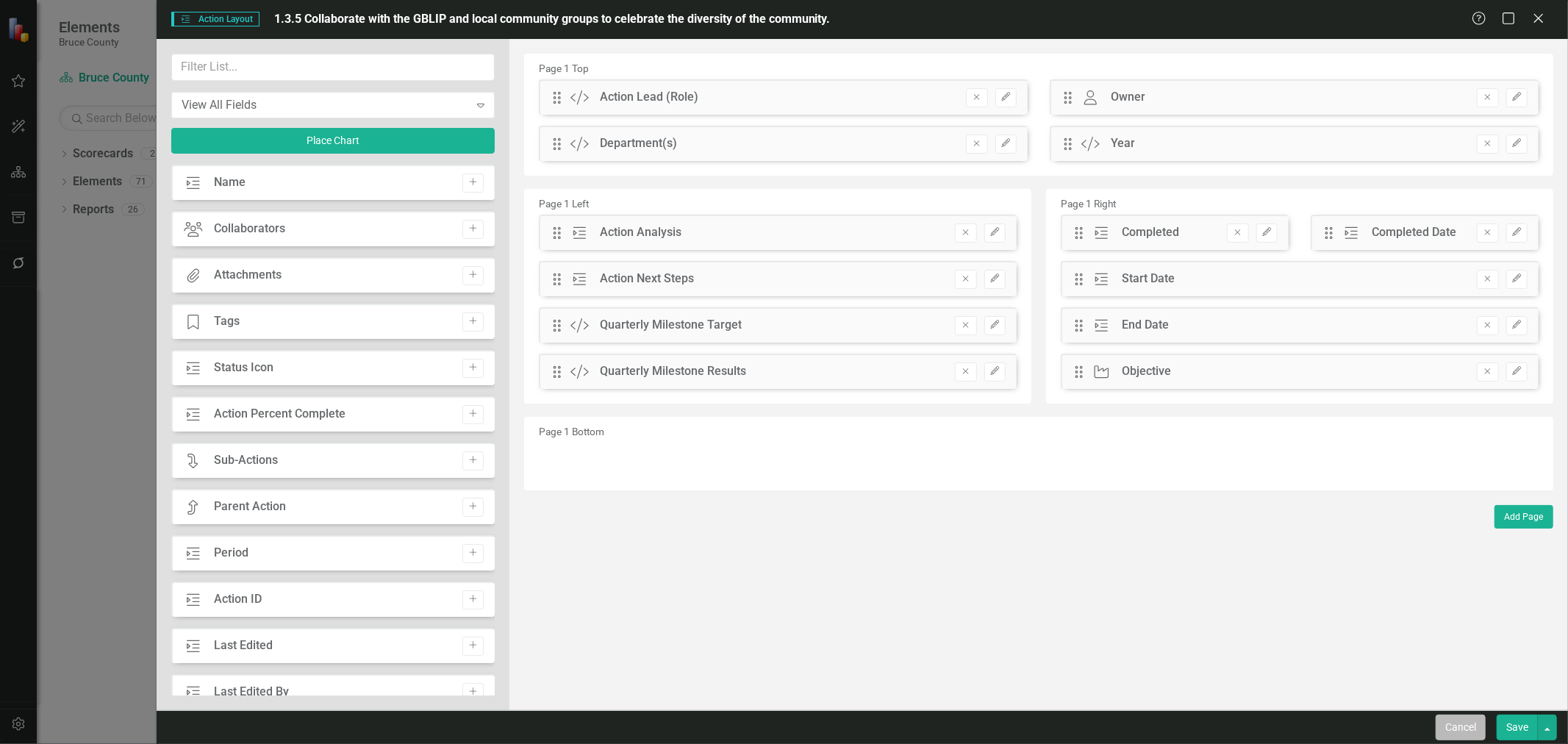
click at [1045, 449] on button "Cancel" at bounding box center [1460, 727] width 50 height 26
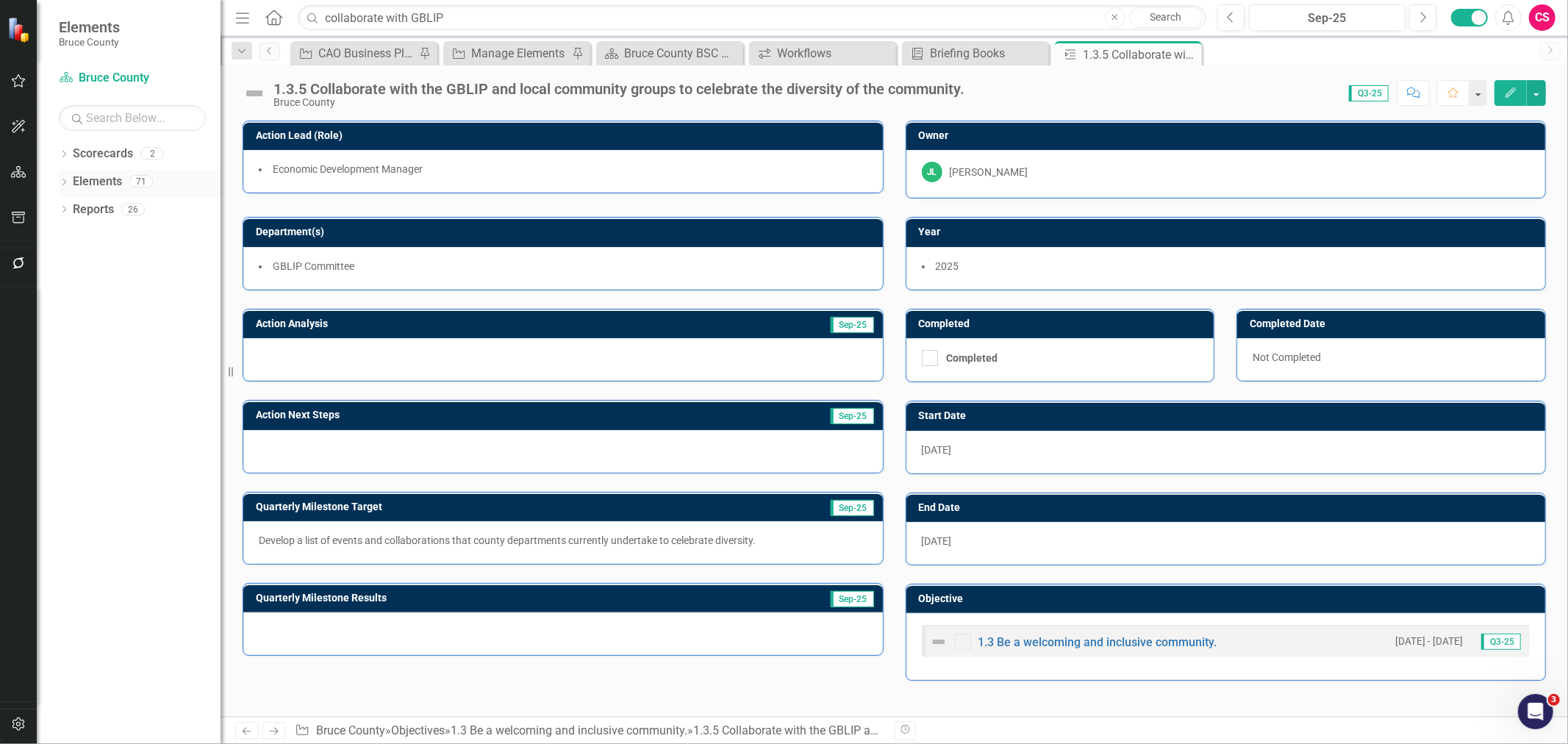
click at [87, 173] on link "Elements" at bounding box center [98, 182] width 50 height 17
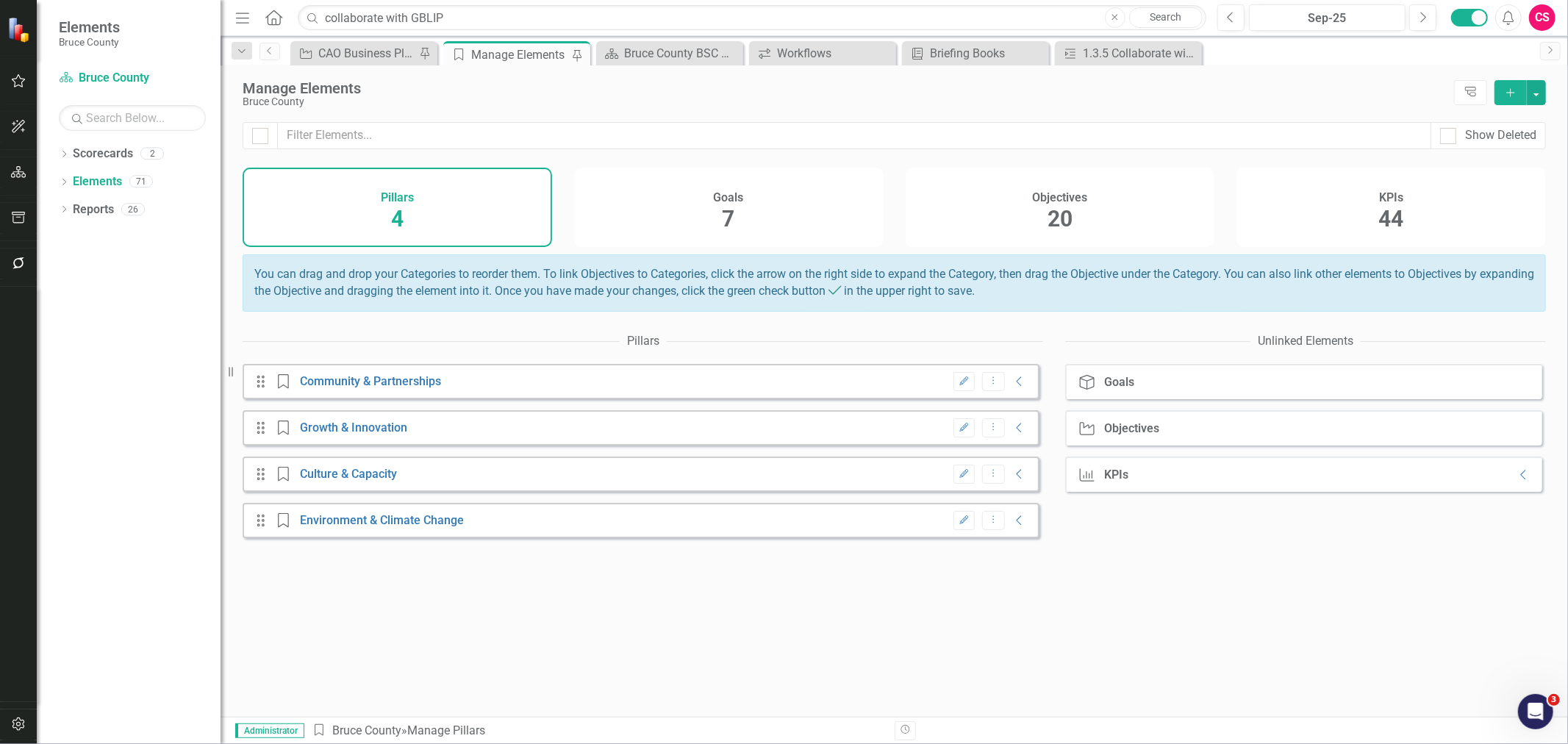
click at [1015, 204] on div "Objectives 20" at bounding box center [1060, 207] width 310 height 80
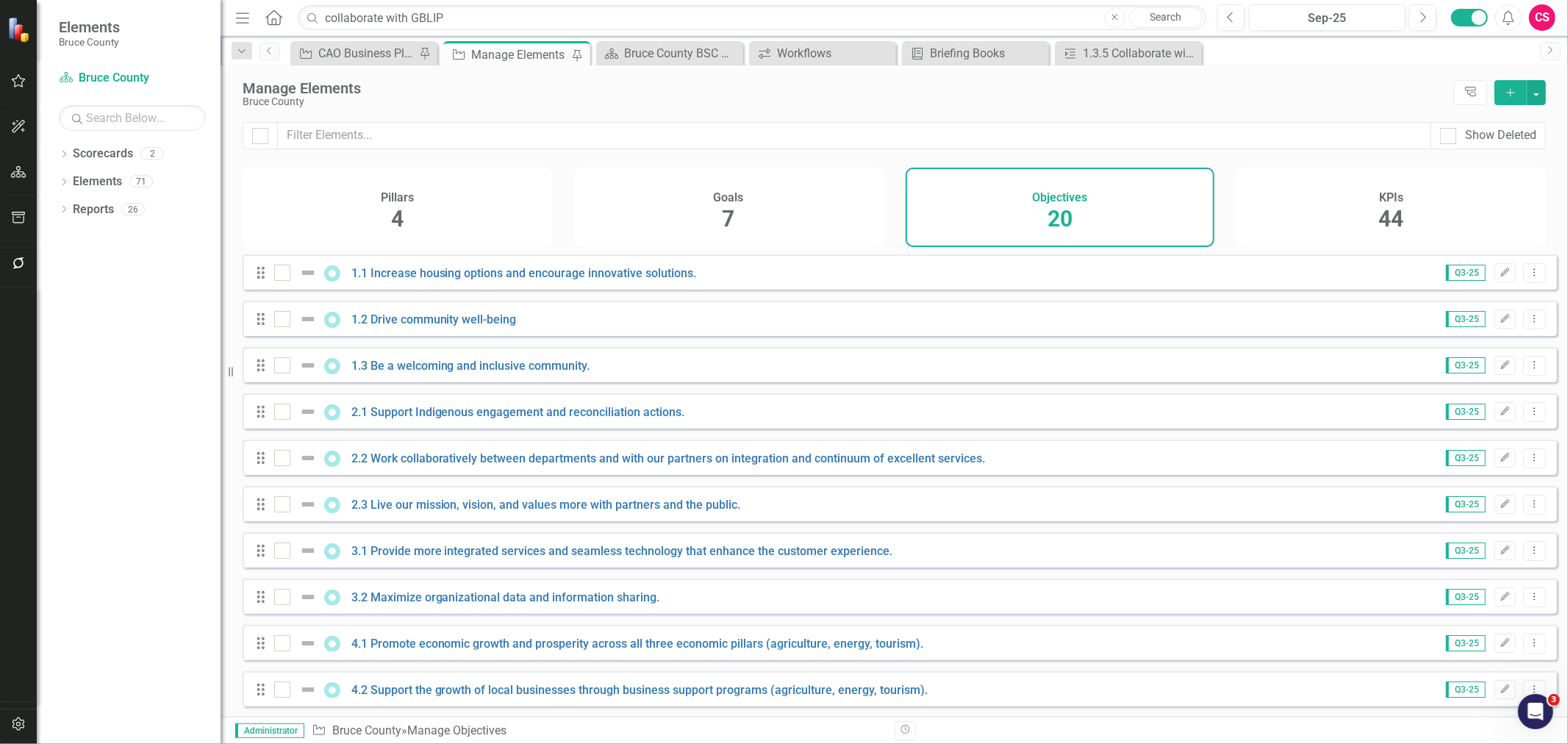
click at [1045, 203] on div "KPIs 44" at bounding box center [1391, 207] width 310 height 80
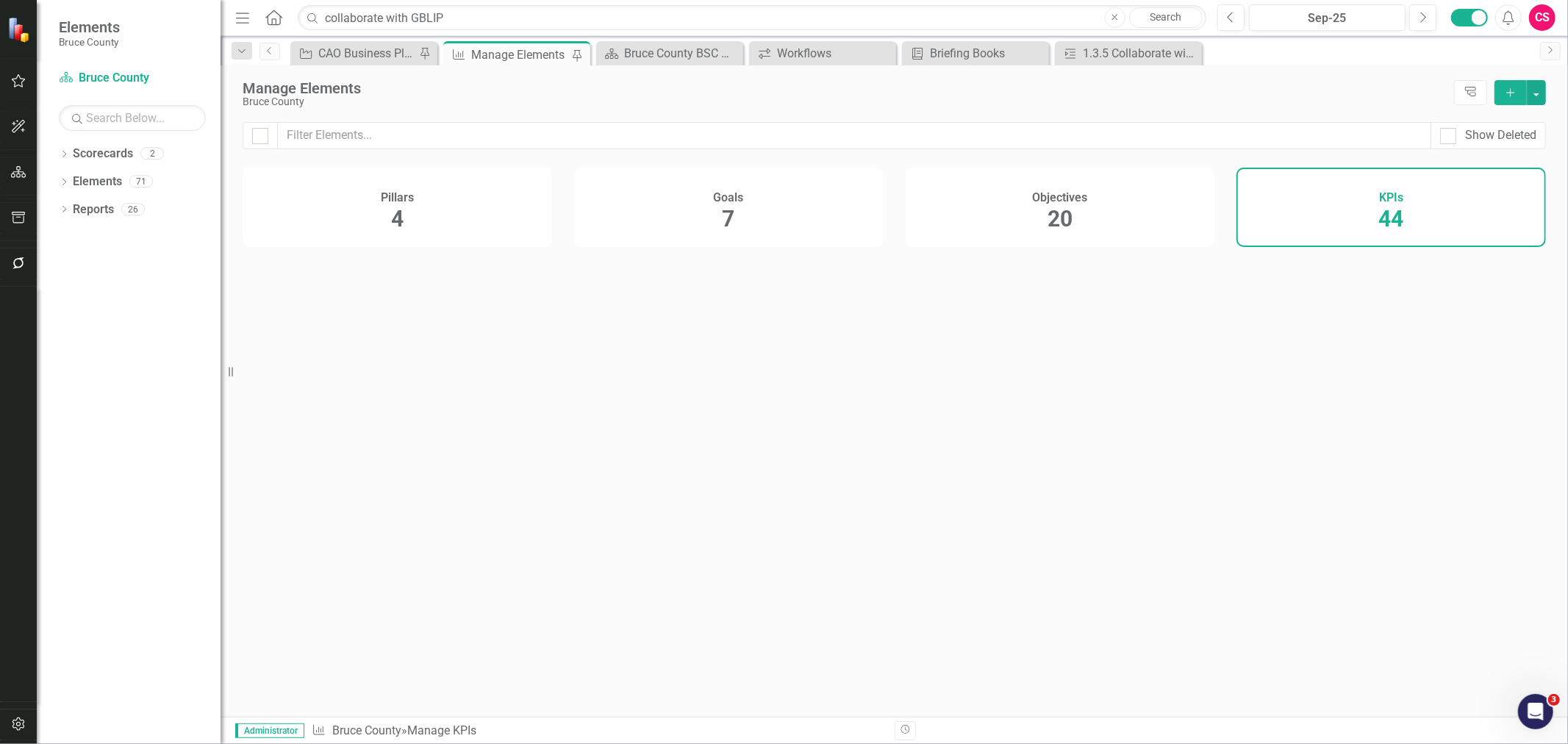
checkbox input "false"
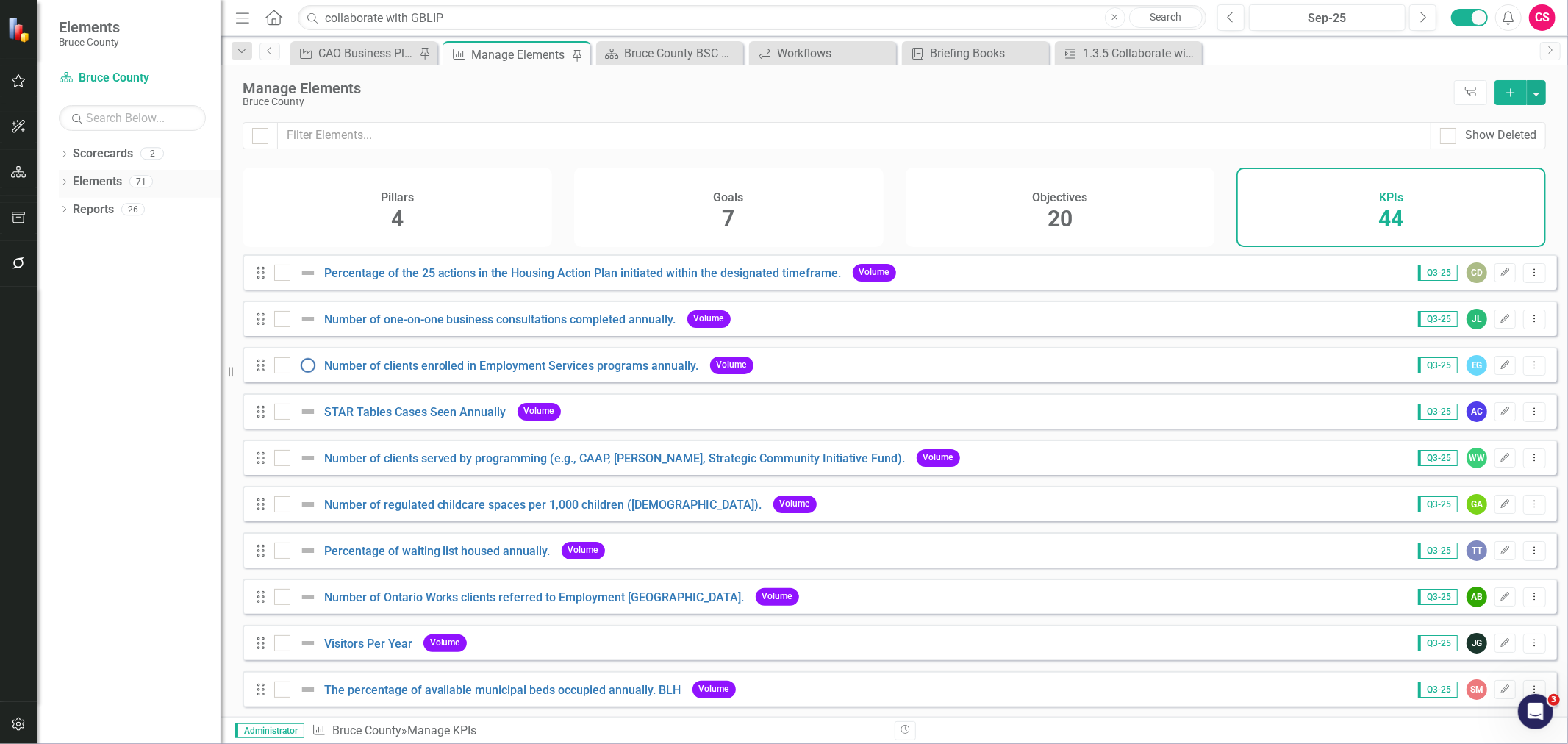
click at [94, 184] on link "Elements" at bounding box center [98, 182] width 50 height 17
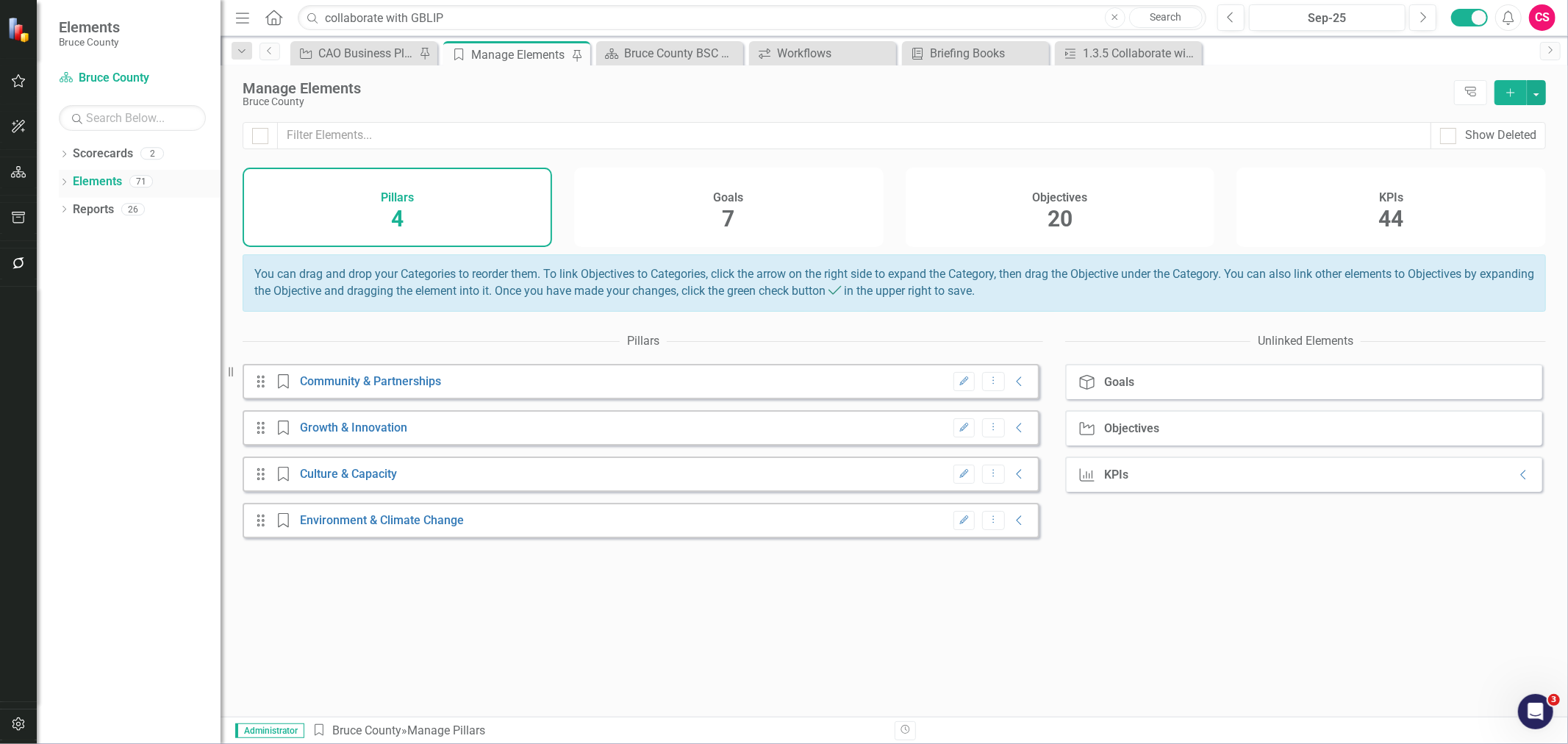
click at [60, 185] on icon "Dropdown" at bounding box center [63, 183] width 10 height 8
click at [106, 257] on link "KPI KPI's" at bounding box center [103, 265] width 46 height 17
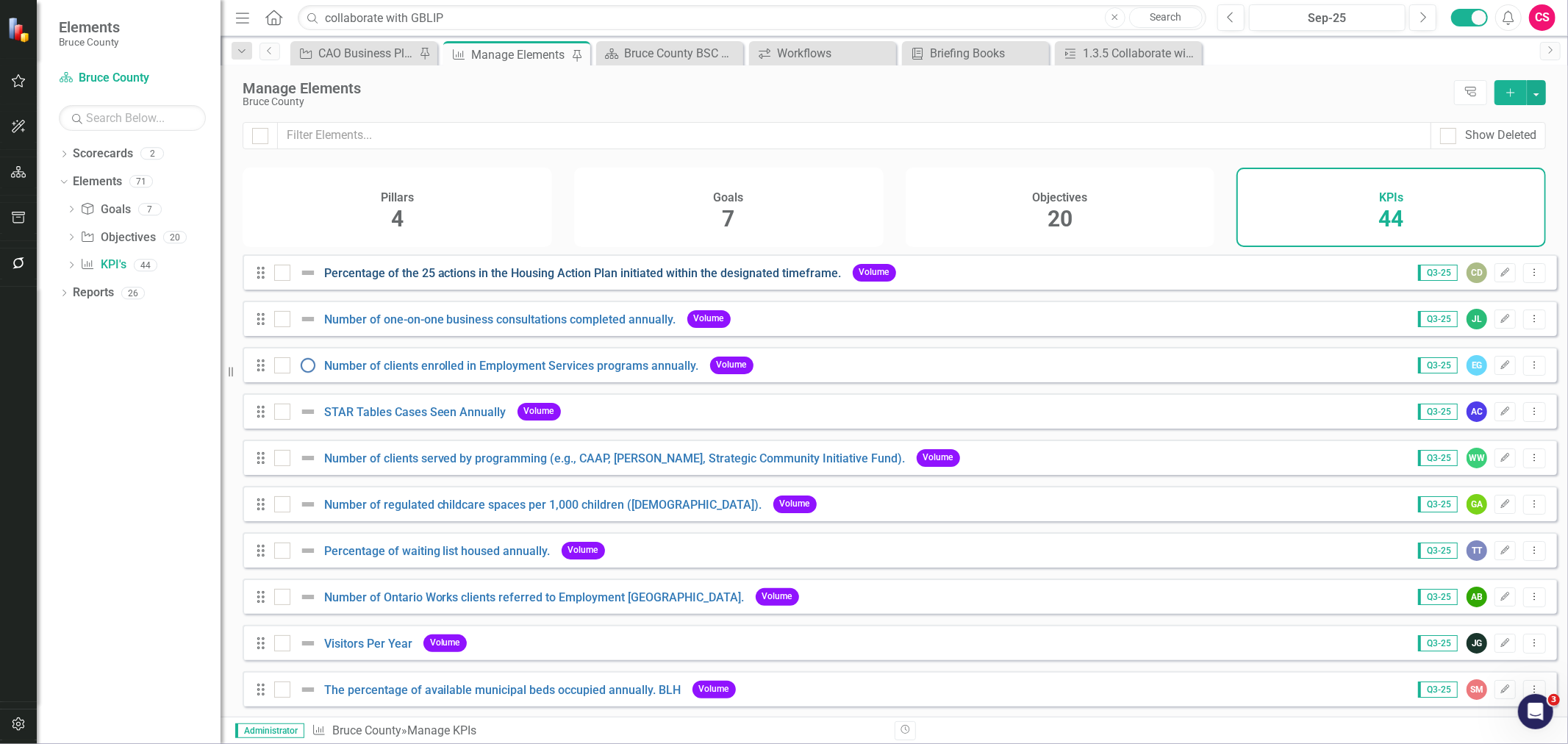
click at [428, 280] on link "Percentage of the 25 actions in the Housing Action Plan initiated within the de…" at bounding box center [583, 273] width 518 height 14
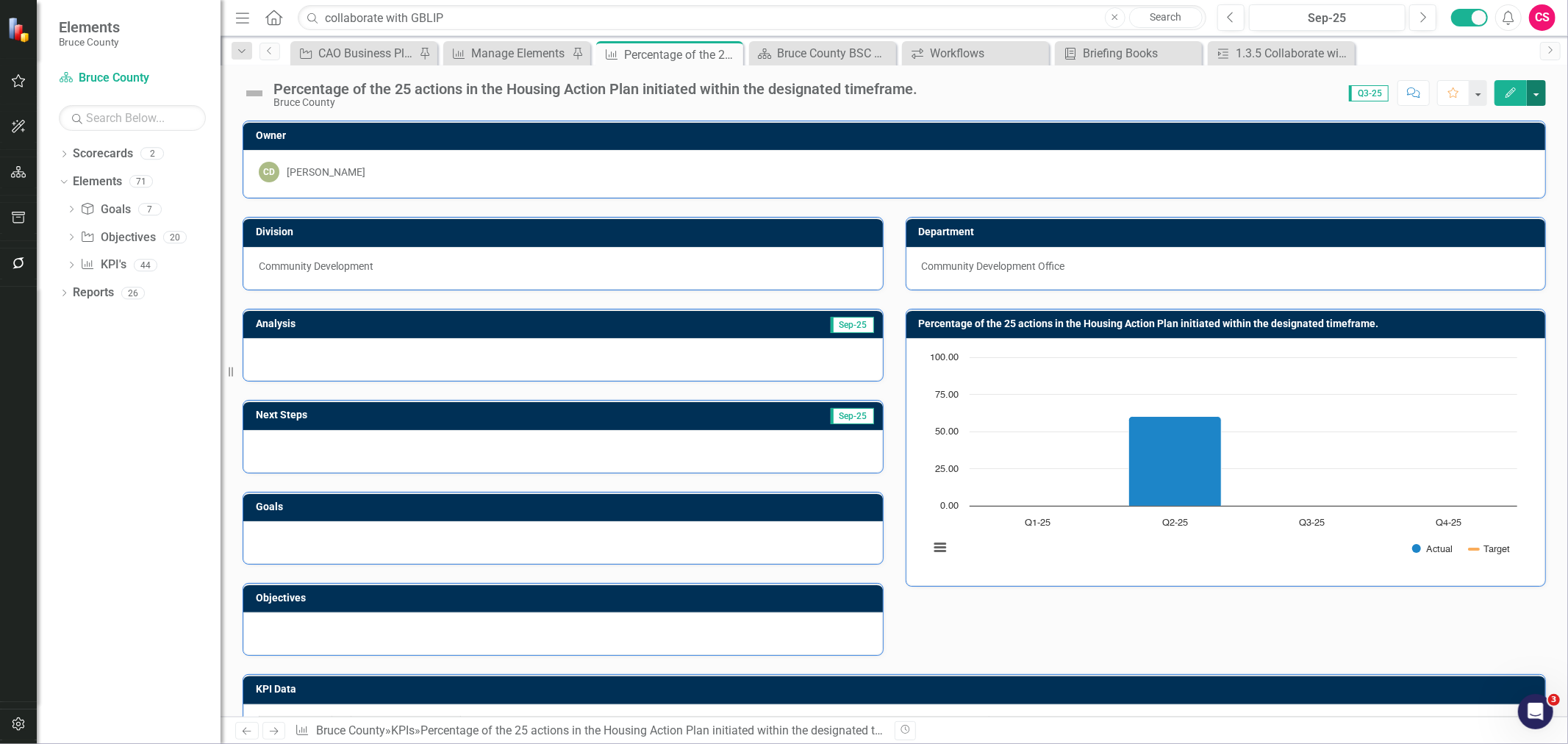
click at [1045, 96] on button "button" at bounding box center [1536, 93] width 19 height 26
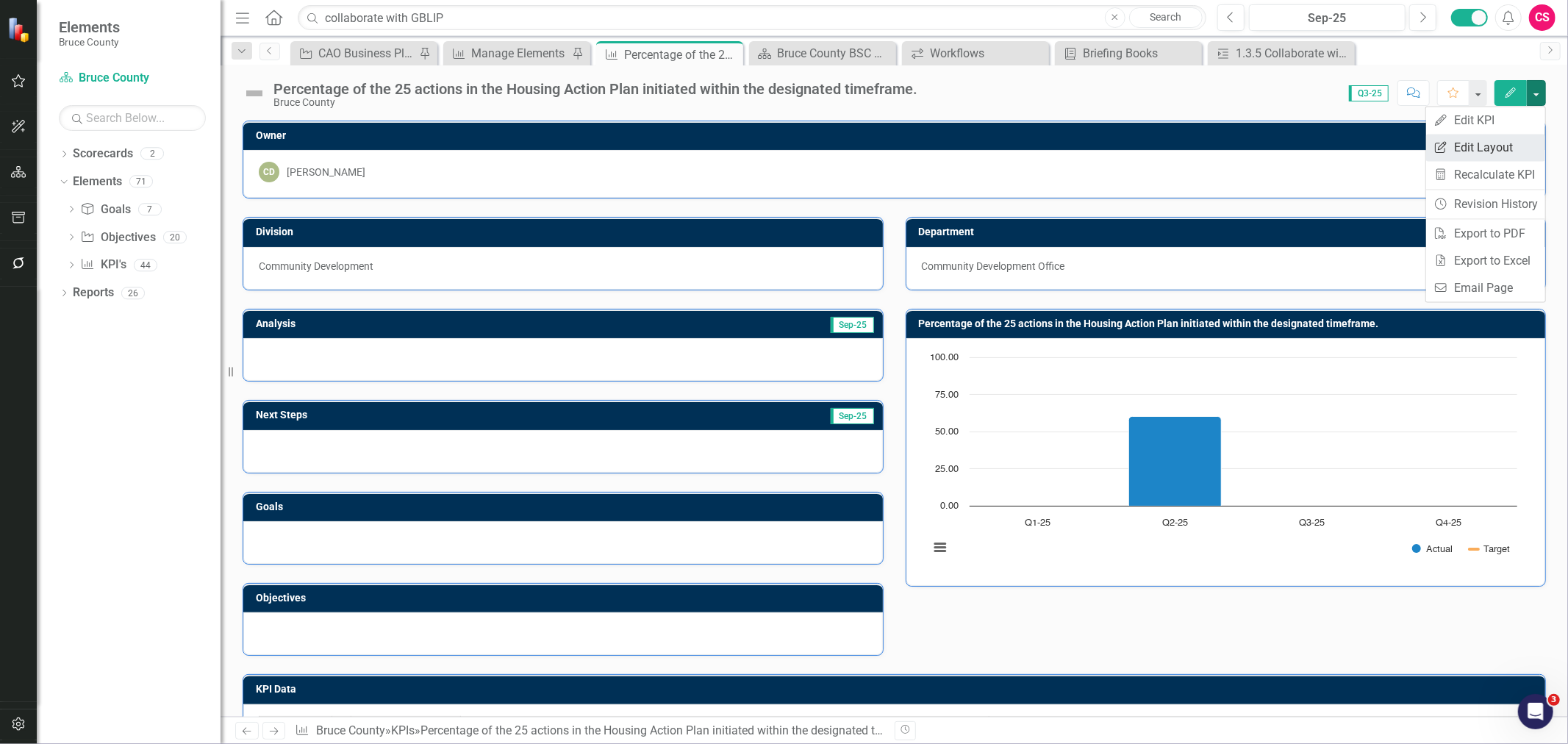
click at [1045, 142] on link "Edit Report Edit Layout" at bounding box center [1485, 147] width 119 height 27
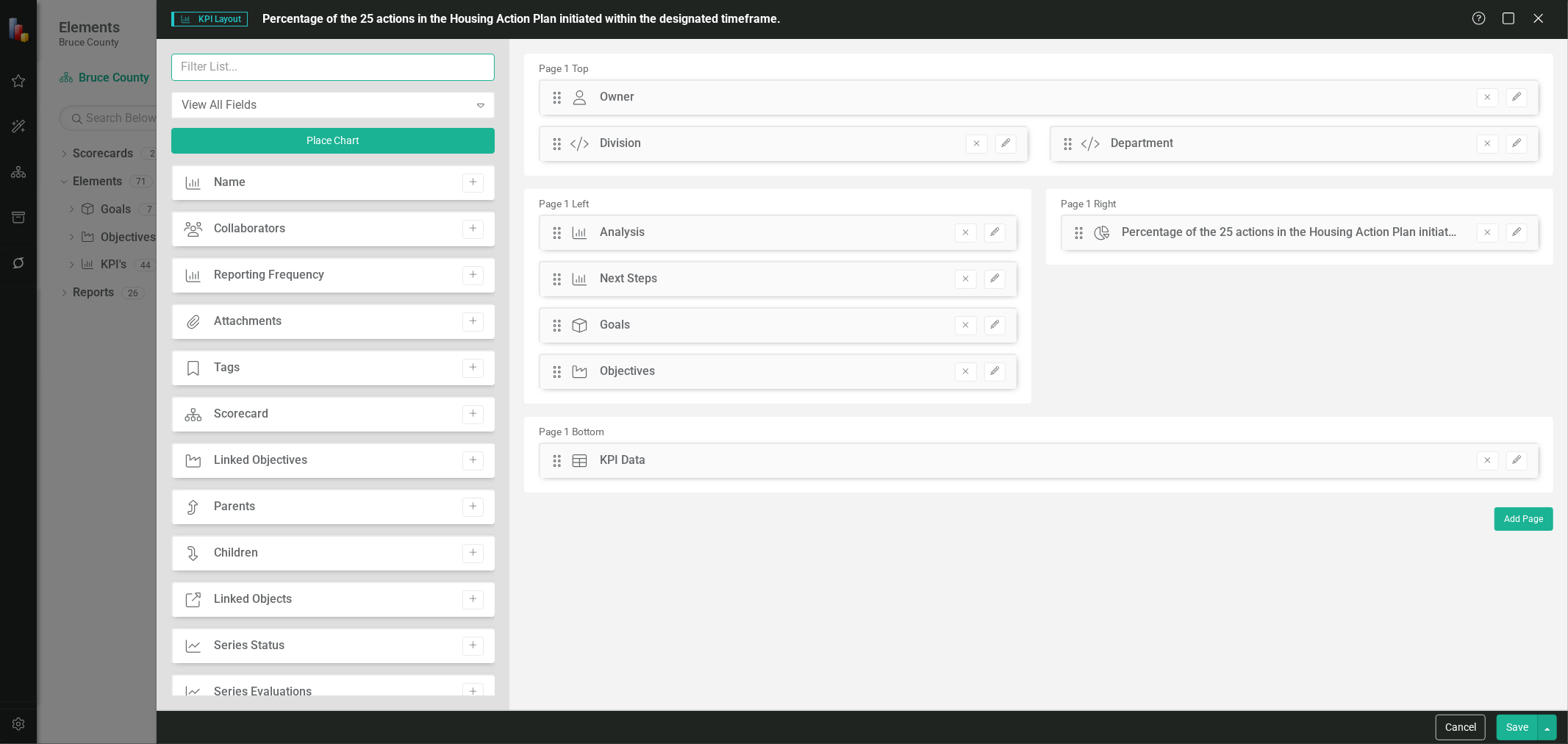
click at [218, 71] on input "text" at bounding box center [333, 67] width 324 height 27
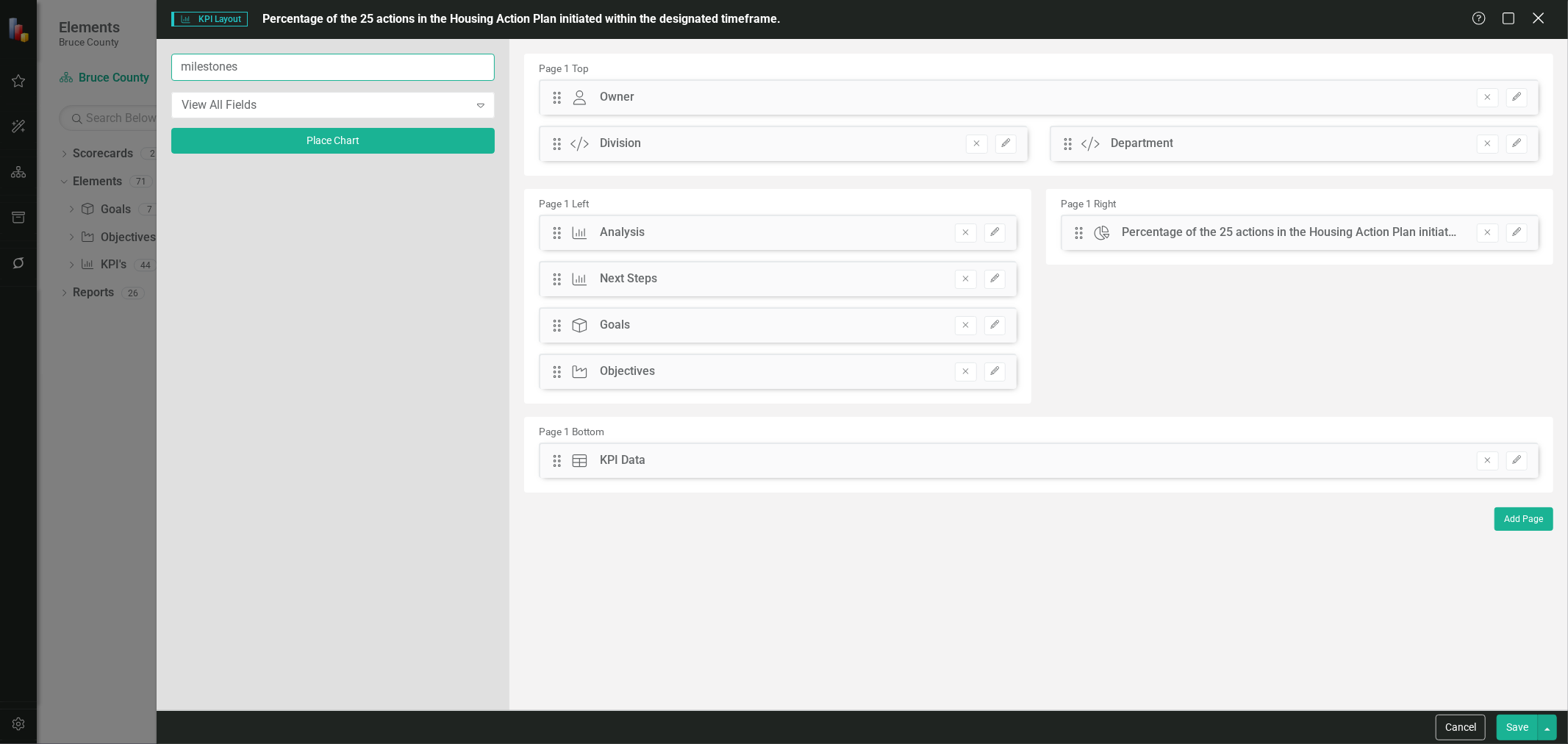
type input "milestones"
click at [1045, 19] on icon "Close" at bounding box center [1538, 18] width 19 height 14
